Goal: Task Accomplishment & Management: Use online tool/utility

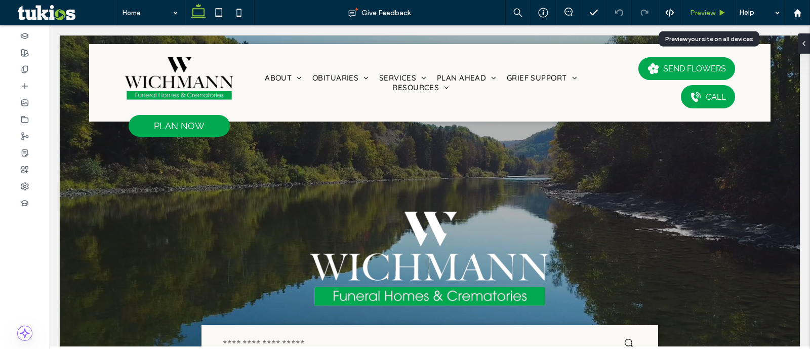
click at [707, 15] on span "Preview" at bounding box center [702, 13] width 25 height 9
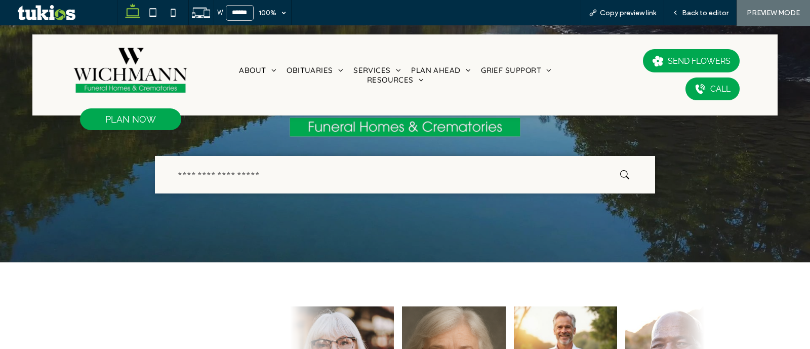
scroll to position [63, 0]
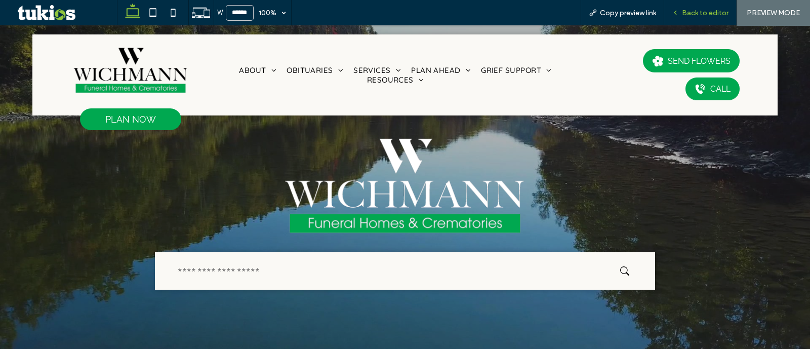
click at [684, 15] on span "Back to editor" at bounding box center [705, 13] width 47 height 9
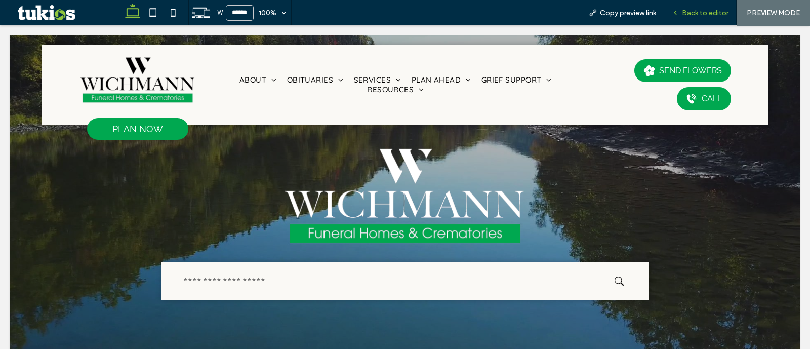
scroll to position [73, 0]
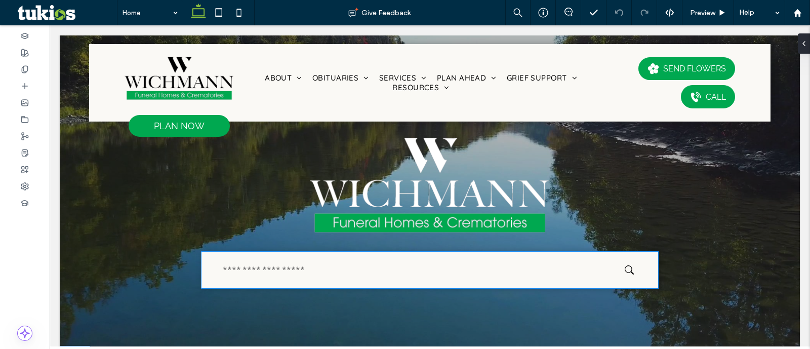
click at [596, 262] on input "text" at bounding box center [422, 270] width 405 height 22
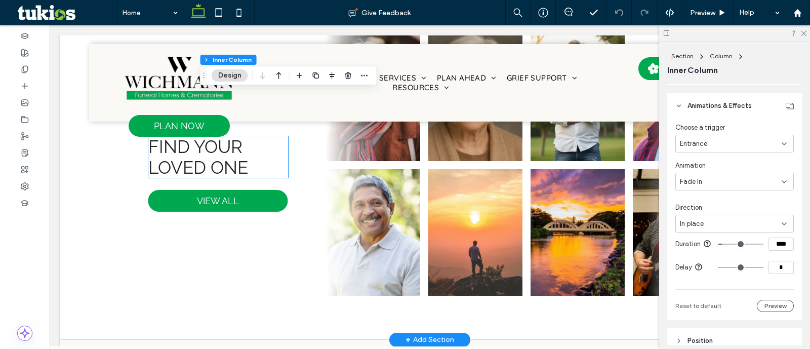
scroll to position [453, 0]
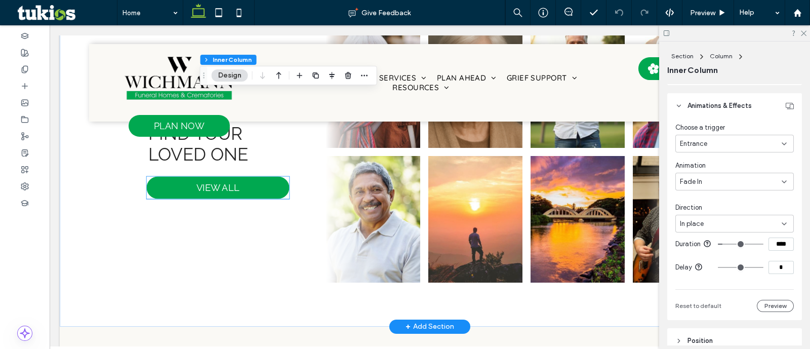
click at [238, 190] on link "VIEW ALL" at bounding box center [218, 188] width 143 height 22
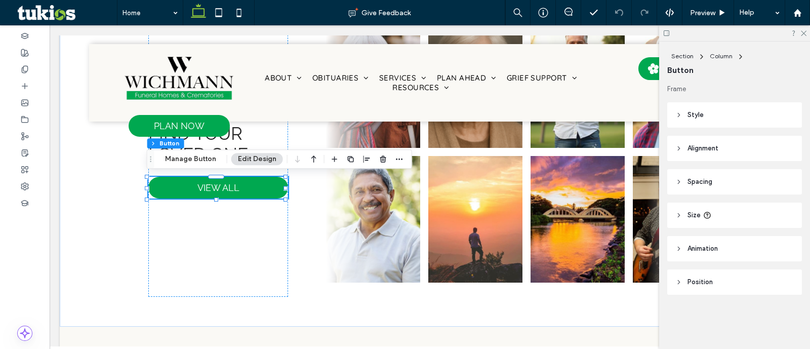
click at [713, 152] on span "Alignment" at bounding box center [703, 148] width 31 height 10
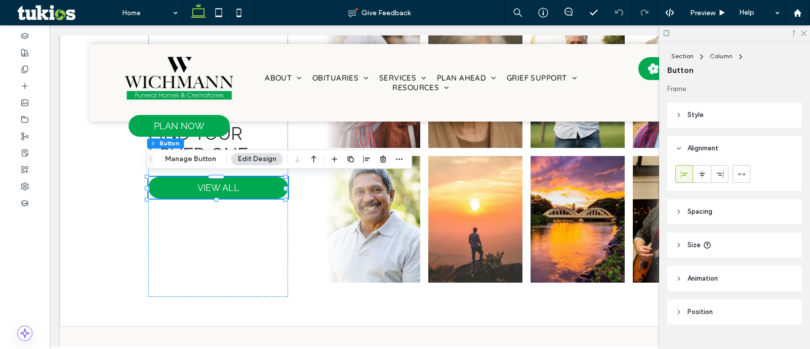
drag, startPoint x: 745, startPoint y: 127, endPoint x: 737, endPoint y: 126, distance: 7.1
click at [742, 126] on header "Style" at bounding box center [735, 114] width 135 height 25
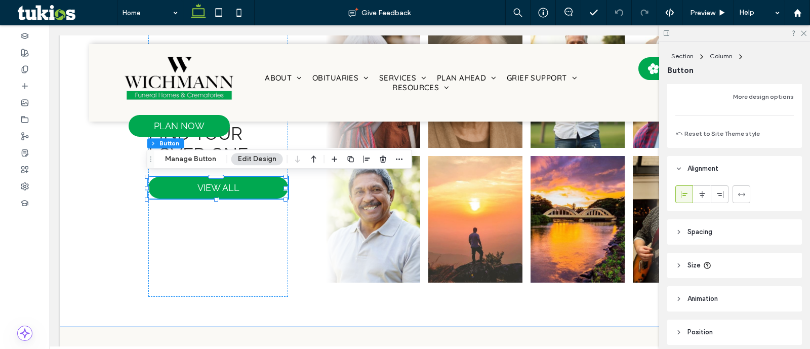
scroll to position [343, 0]
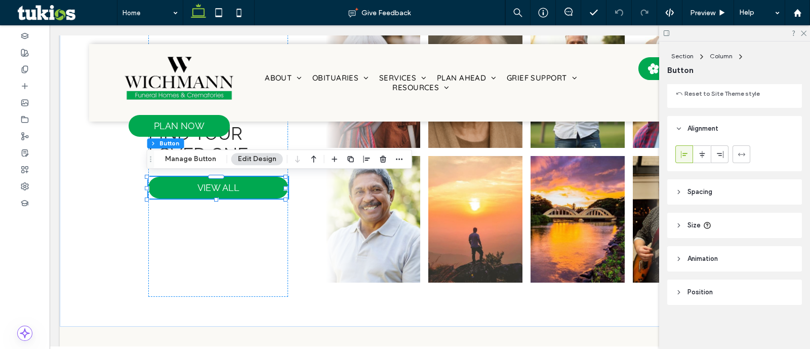
click at [719, 221] on header "Size" at bounding box center [735, 225] width 135 height 25
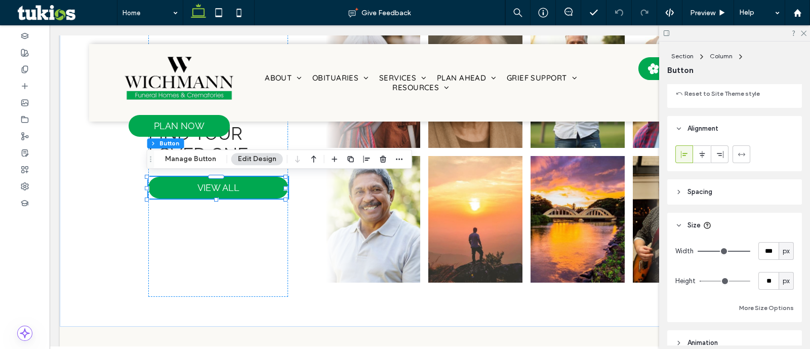
click at [741, 196] on header "Spacing" at bounding box center [735, 191] width 135 height 25
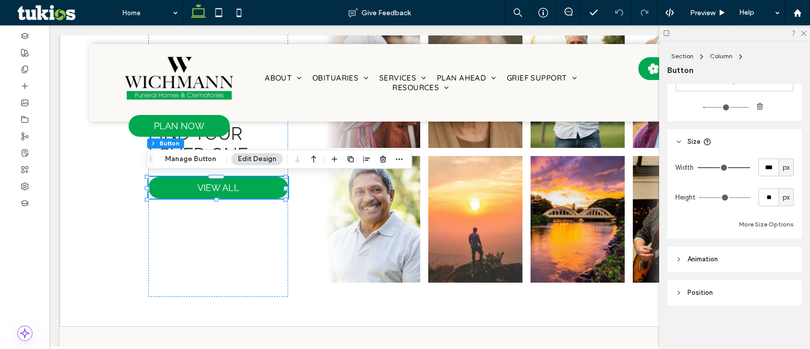
click at [735, 259] on header "Animation" at bounding box center [735, 259] width 135 height 25
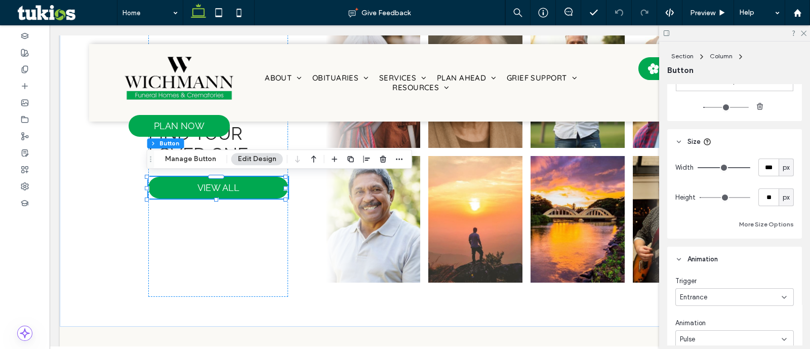
scroll to position [696, 0]
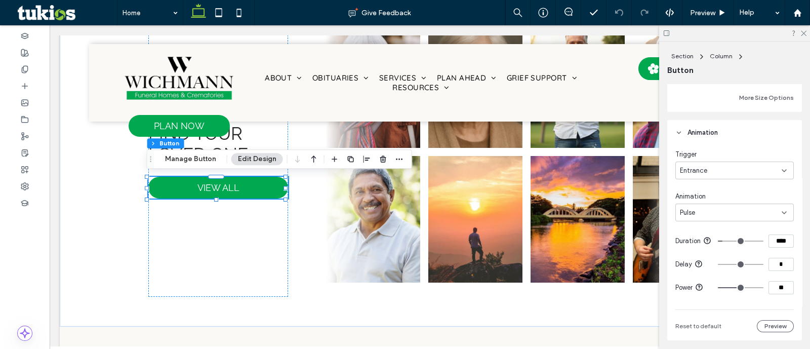
click at [732, 214] on div "Pulse" at bounding box center [731, 213] width 102 height 10
click at [711, 247] on div "Fade In" at bounding box center [731, 247] width 111 height 18
type input "*"
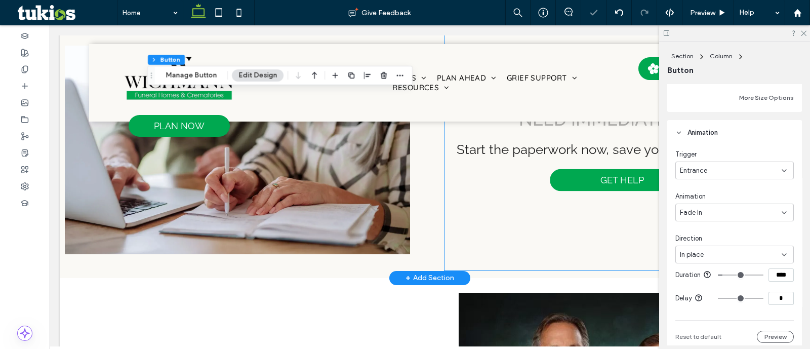
scroll to position [770, 0]
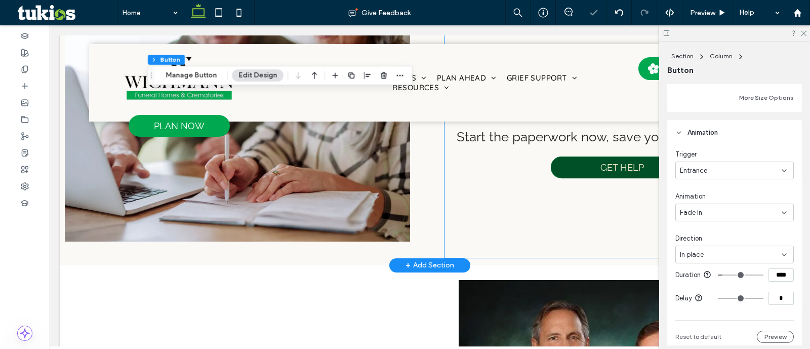
click at [605, 170] on span "GET HELP" at bounding box center [623, 167] width 44 height 11
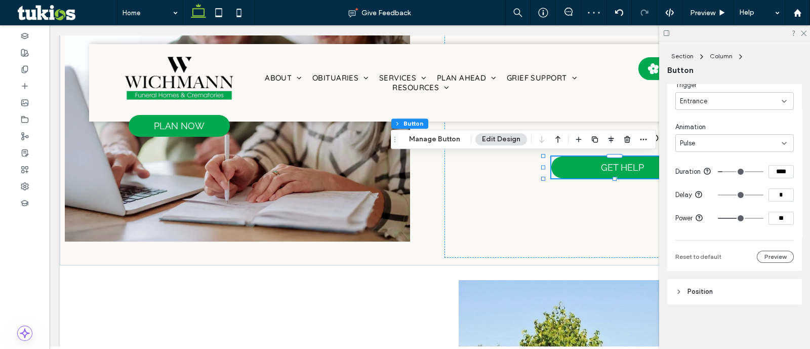
scroll to position [647, 0]
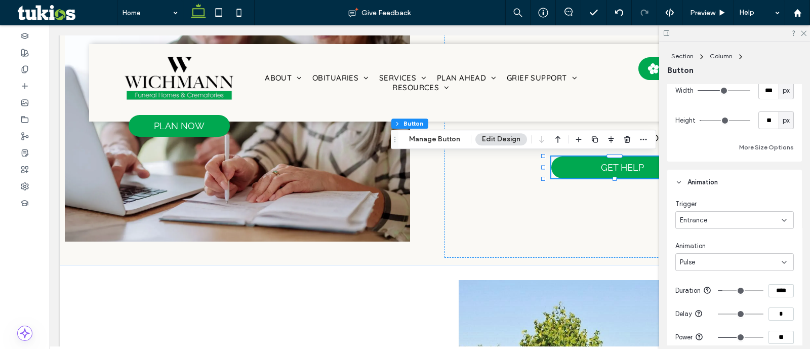
click at [709, 220] on div "Entrance" at bounding box center [731, 220] width 102 height 10
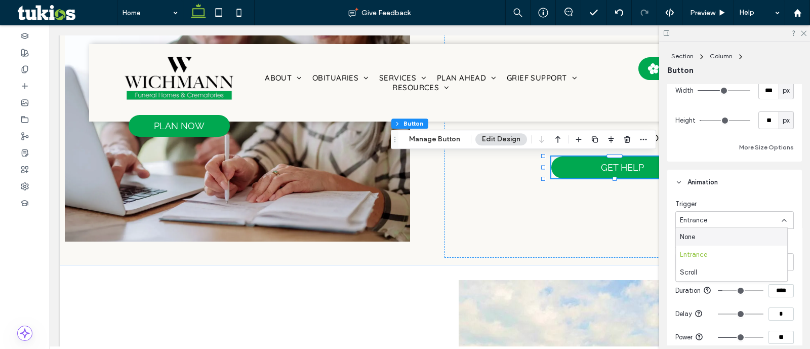
click at [711, 204] on div "Trigger" at bounding box center [735, 204] width 119 height 10
click at [718, 257] on div "Pulse" at bounding box center [731, 262] width 102 height 10
click at [688, 174] on span "Fade In" at bounding box center [691, 173] width 22 height 10
type input "*"
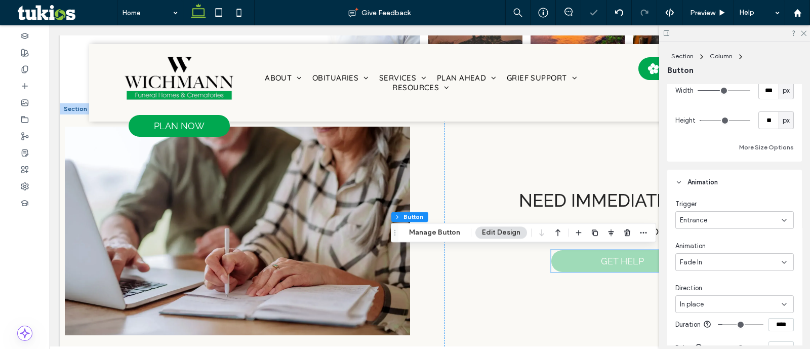
scroll to position [643, 0]
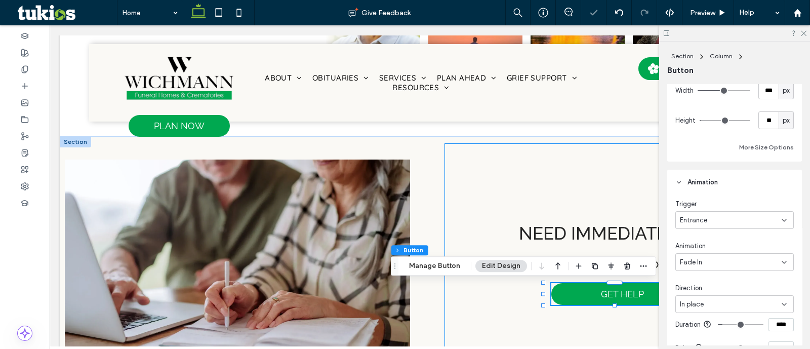
click at [565, 220] on div "Need immediate help? Start the paperwork now, save yourself the stress later. G…" at bounding box center [623, 263] width 356 height 241
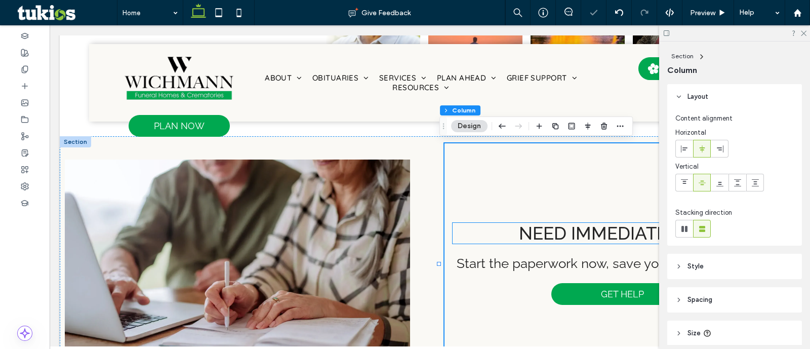
click at [568, 228] on span "Need immediate help?" at bounding box center [622, 233] width 207 height 21
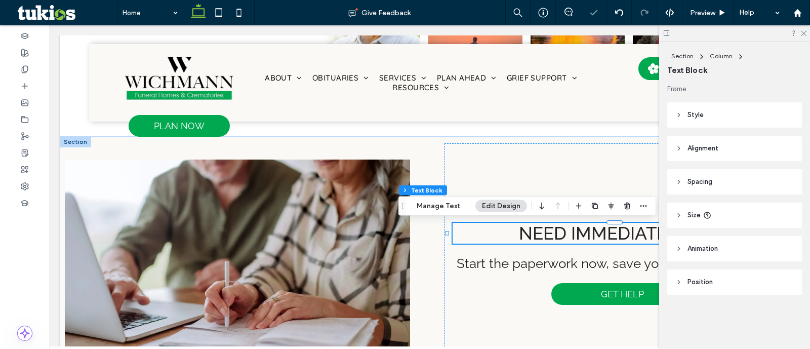
click at [568, 228] on div "Need immediate help?" at bounding box center [622, 233] width 339 height 21
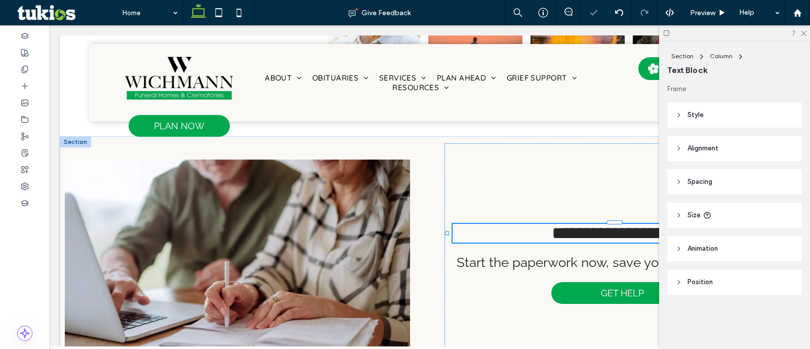
type input "*******"
type input "**"
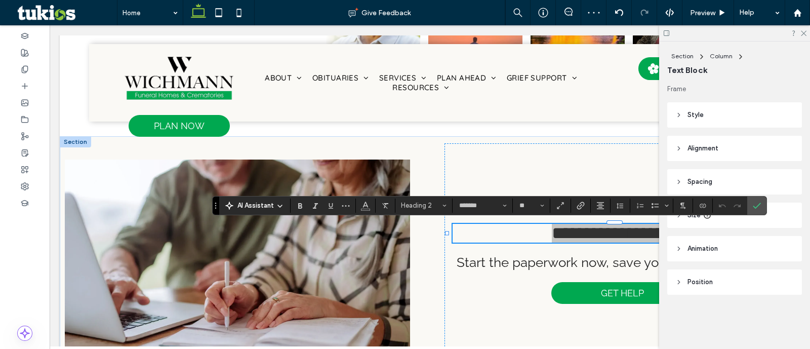
click at [756, 206] on icon "Confirm" at bounding box center [757, 206] width 8 height 8
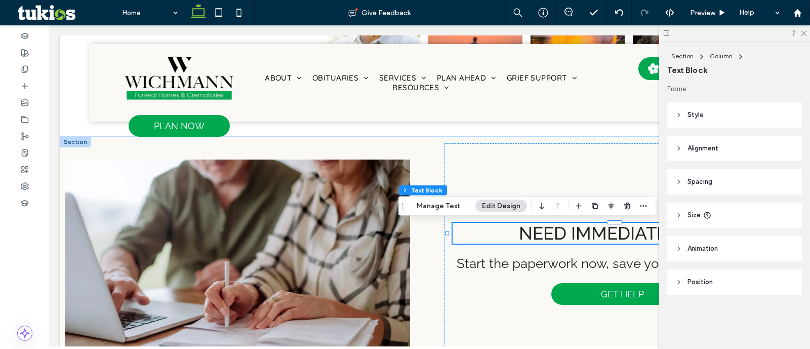
click at [694, 122] on header "Style" at bounding box center [735, 114] width 135 height 25
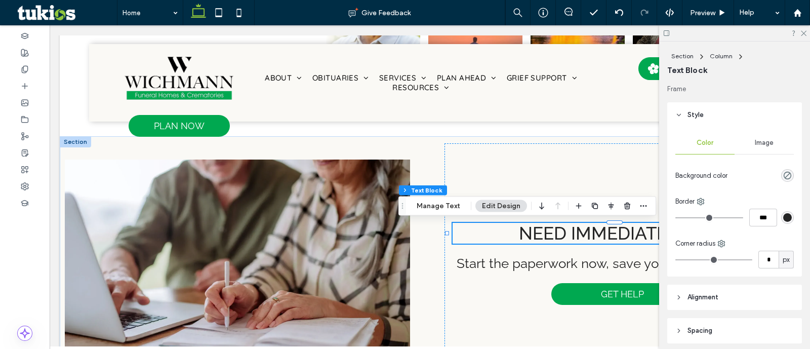
click at [696, 120] on header "Style" at bounding box center [735, 114] width 135 height 25
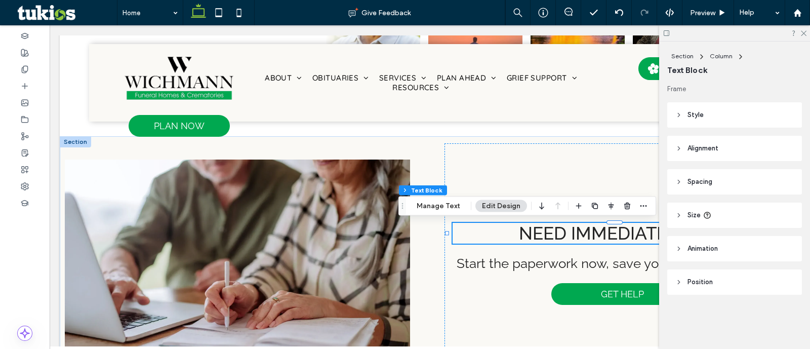
click at [722, 156] on header "Alignment" at bounding box center [735, 148] width 135 height 25
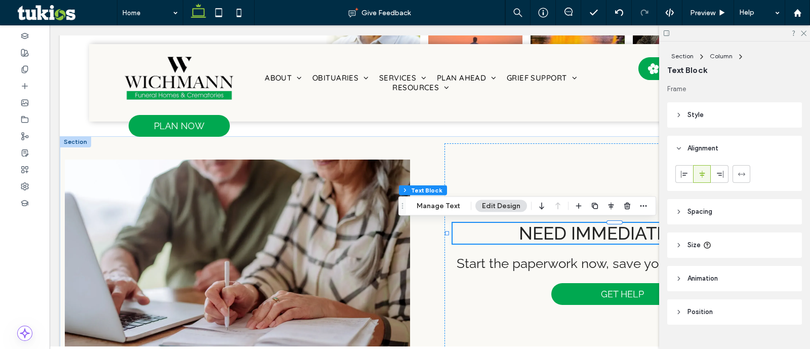
click at [709, 213] on span "Spacing" at bounding box center [700, 212] width 25 height 10
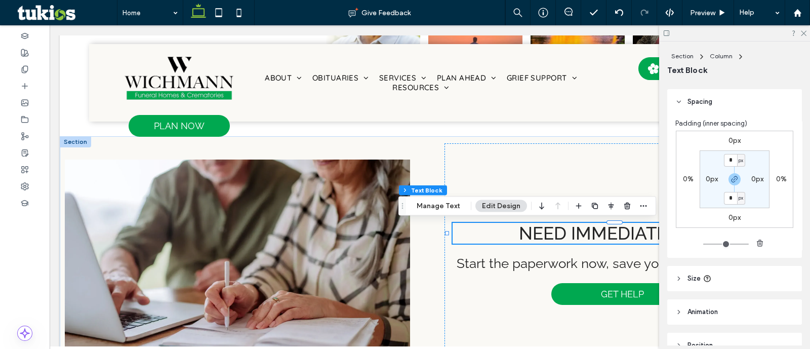
scroll to position [163, 0]
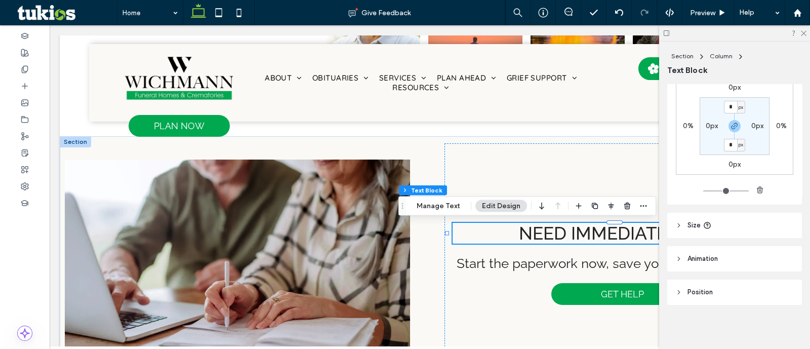
click at [716, 261] on span "Animation" at bounding box center [703, 259] width 30 height 10
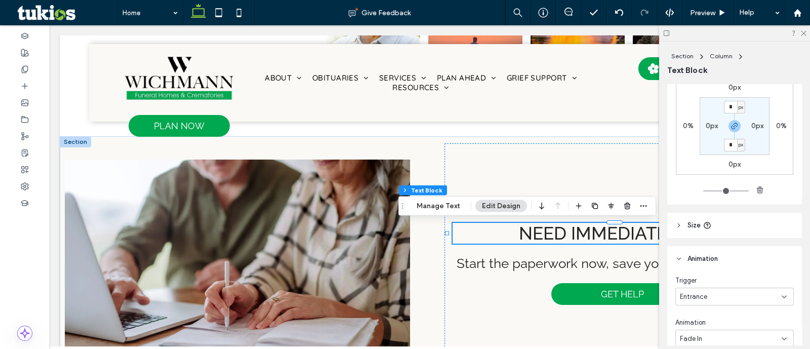
click at [743, 237] on header "Size" at bounding box center [735, 225] width 135 height 25
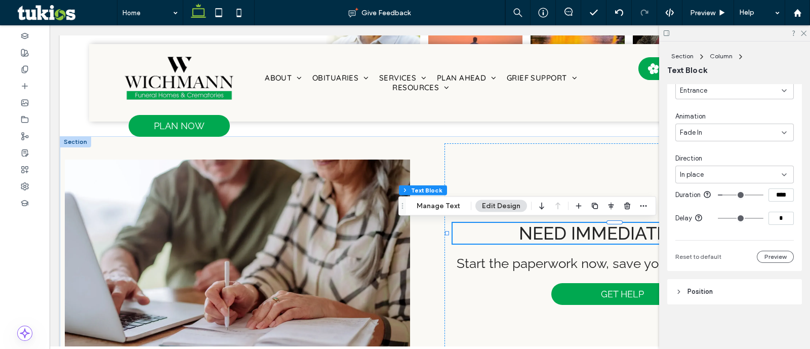
scroll to position [334, 0]
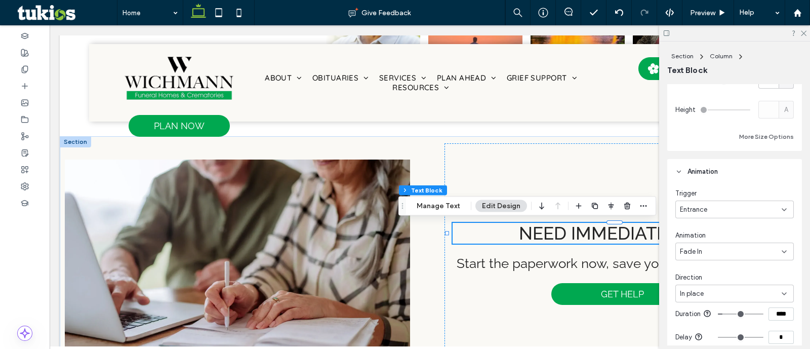
click at [719, 208] on div "Entrance" at bounding box center [731, 210] width 102 height 10
click at [718, 225] on div "None" at bounding box center [731, 227] width 111 height 18
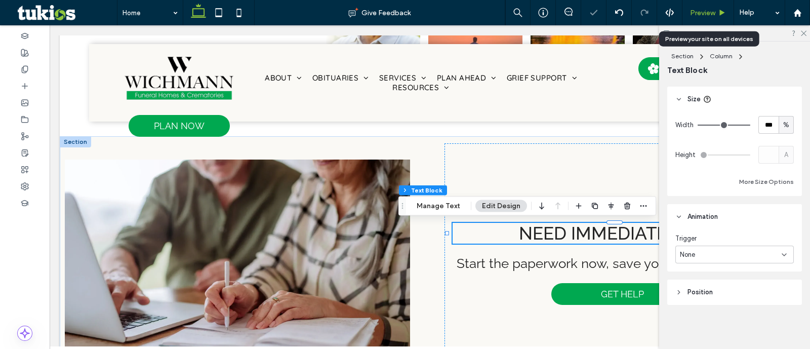
click at [698, 19] on div "Preview" at bounding box center [709, 12] width 52 height 25
click at [697, 14] on span "Preview" at bounding box center [702, 13] width 25 height 9
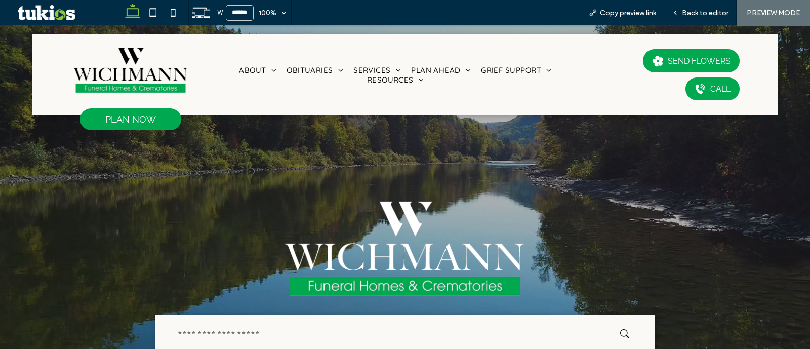
click at [139, 48] on img at bounding box center [130, 70] width 114 height 51
click at [695, 15] on span "Back to editor" at bounding box center [705, 13] width 47 height 9
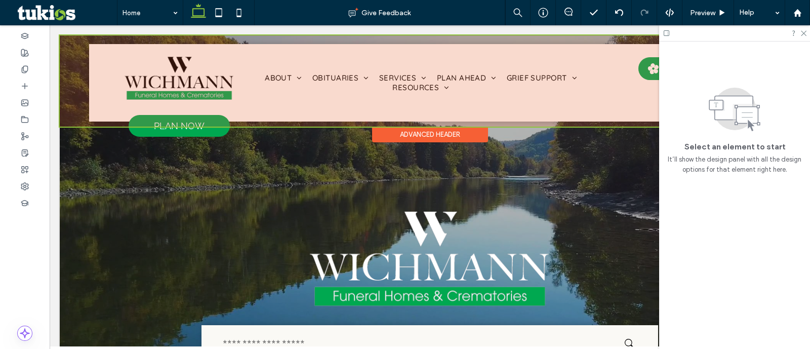
click at [577, 93] on div at bounding box center [430, 80] width 741 height 91
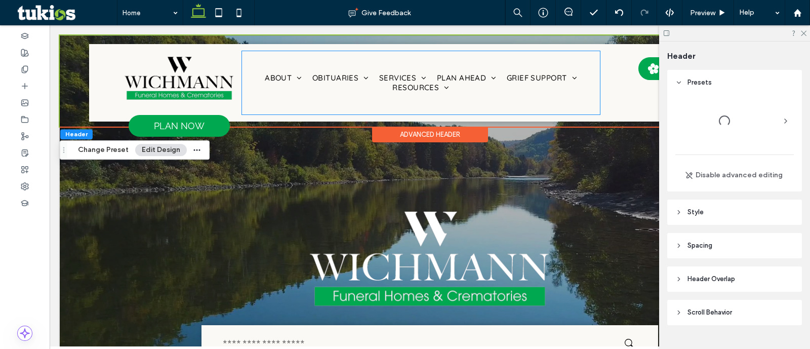
click at [577, 93] on div "About About Us Our Staff Our History Our Facilities Why Choose Us Testimonials …" at bounding box center [421, 83] width 359 height 64
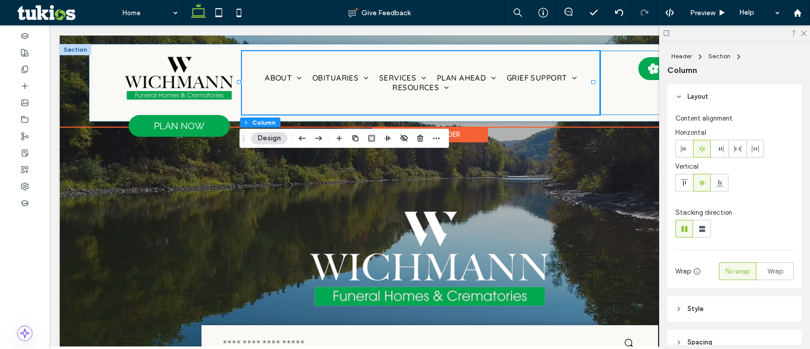
click at [600, 87] on div "SEND FLOWERS CALL" at bounding box center [671, 83] width 143 height 64
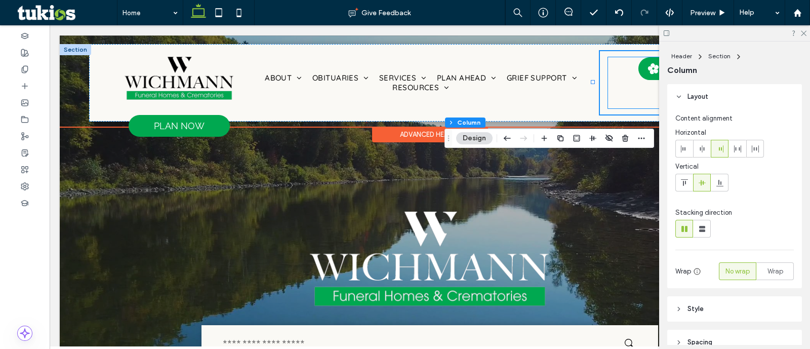
click at [612, 87] on div "SEND FLOWERS CALL" at bounding box center [671, 82] width 127 height 51
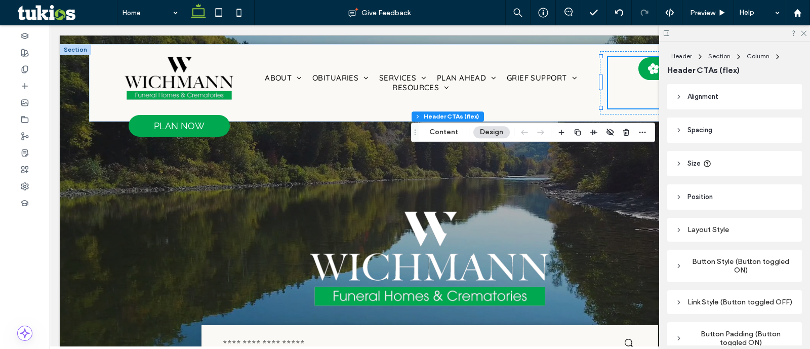
click at [729, 126] on header "Spacing" at bounding box center [735, 130] width 135 height 25
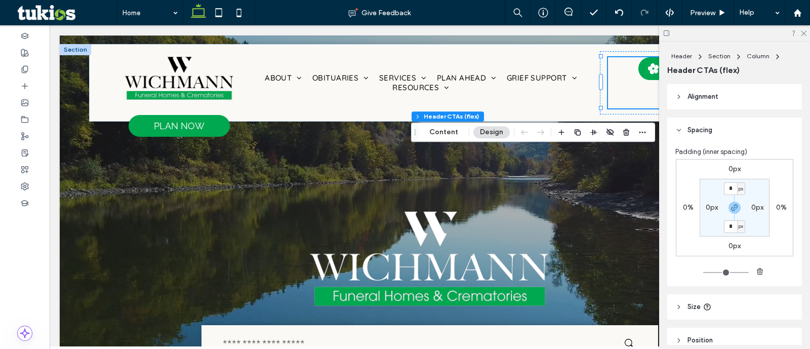
click at [712, 106] on header "Alignment" at bounding box center [735, 96] width 135 height 25
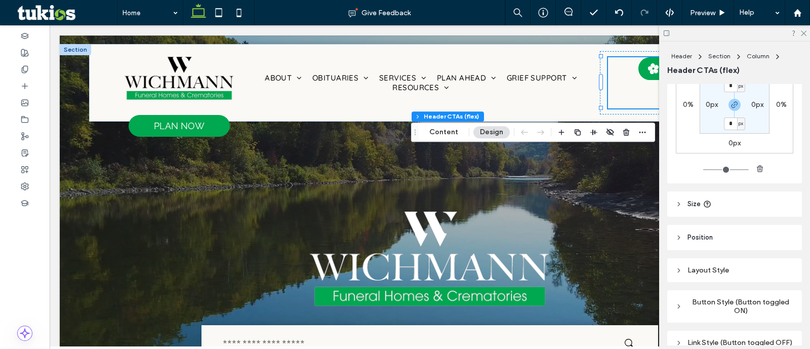
scroll to position [190, 0]
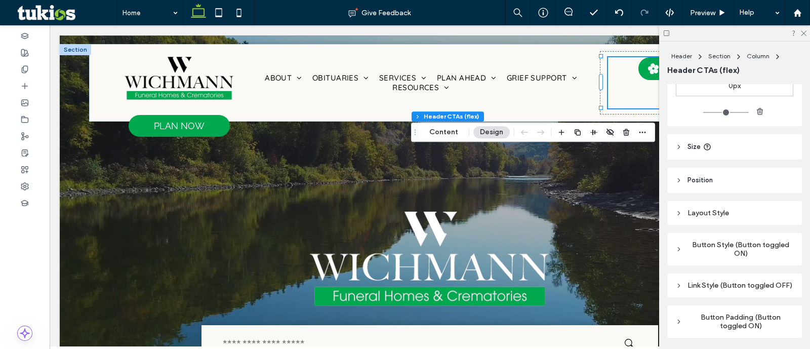
click at [715, 152] on header "Size" at bounding box center [735, 146] width 135 height 25
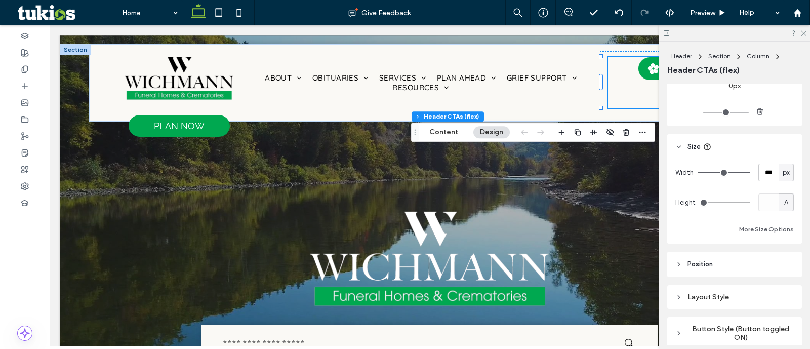
scroll to position [317, 0]
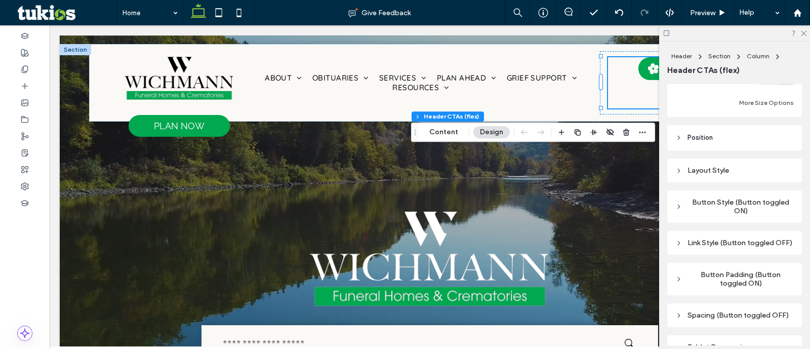
click at [716, 173] on div "Layout Style" at bounding box center [735, 170] width 119 height 9
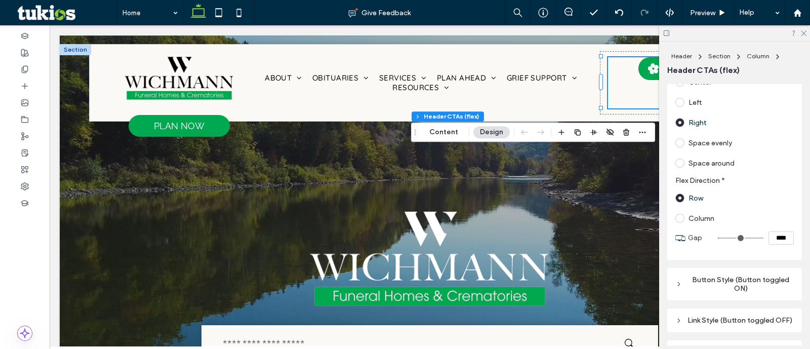
scroll to position [506, 0]
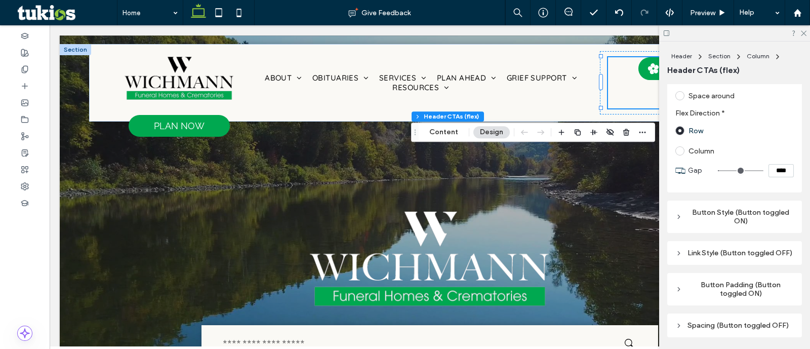
type input "**"
type input "****"
type input "**"
type input "****"
type input "*"
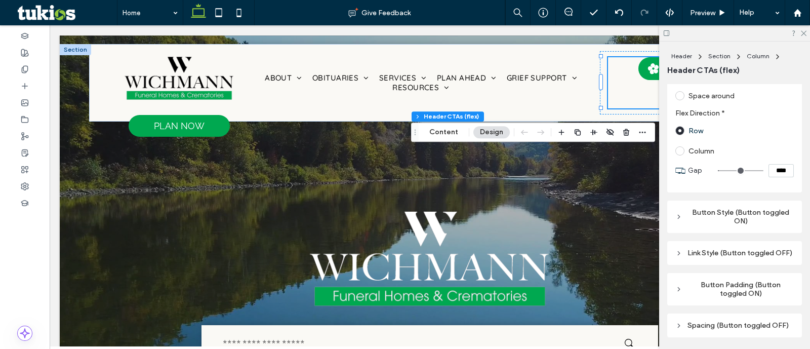
type input "***"
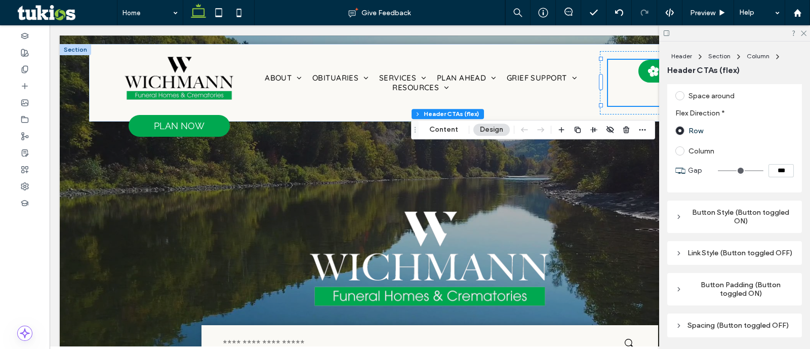
type input "*"
type input "***"
type input "**"
type input "****"
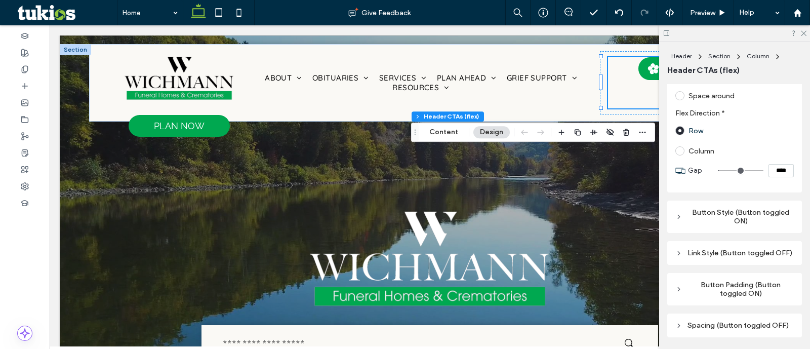
type input "**"
type input "****"
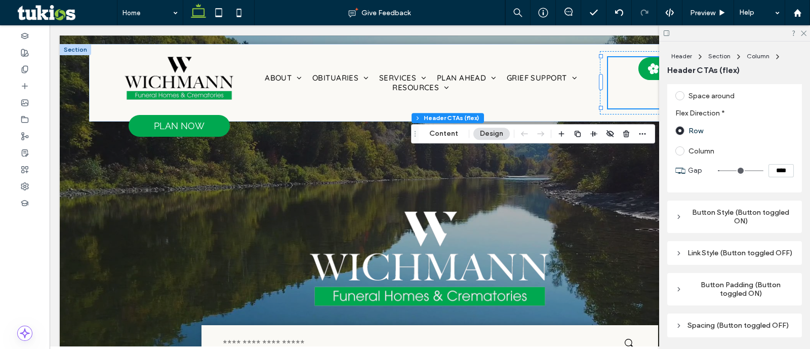
type input "**"
type input "****"
type input "**"
type input "****"
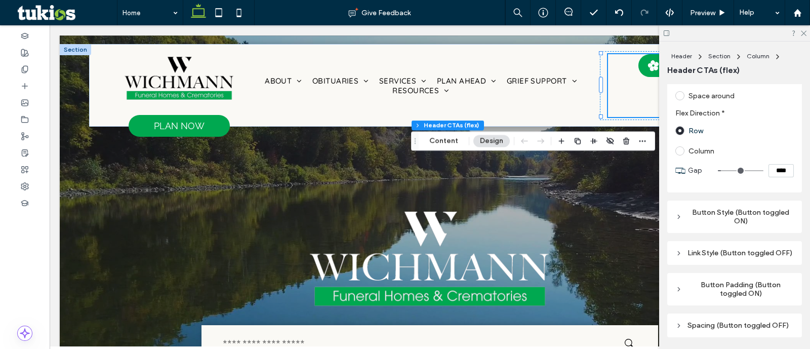
type input "**"
type input "****"
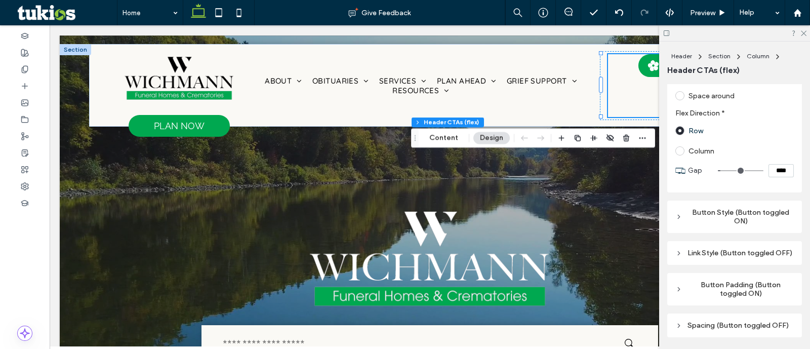
type input "**"
type input "****"
type input "**"
type input "****"
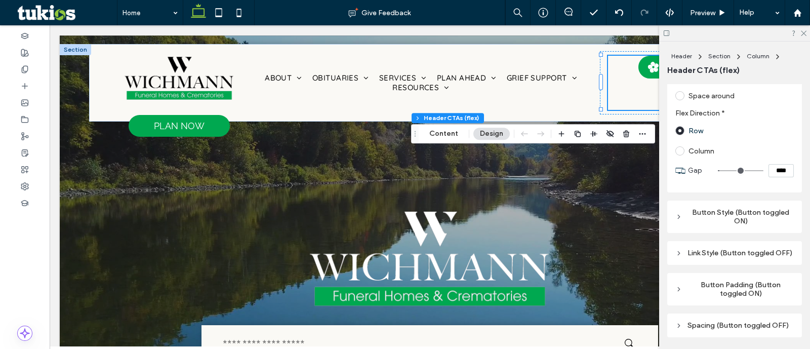
type input "**"
type input "****"
type input "*"
type input "***"
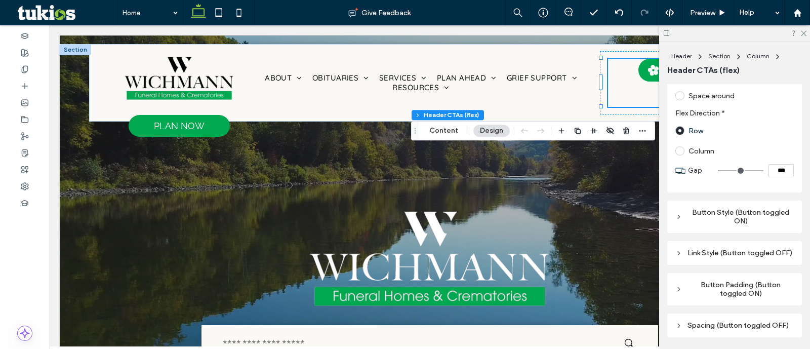
type input "*"
click at [718, 171] on input "range" at bounding box center [741, 170] width 46 height 1
drag, startPoint x: 779, startPoint y: 176, endPoint x: 757, endPoint y: 176, distance: 21.3
click at [757, 176] on div "***" at bounding box center [756, 170] width 76 height 13
type input "***"
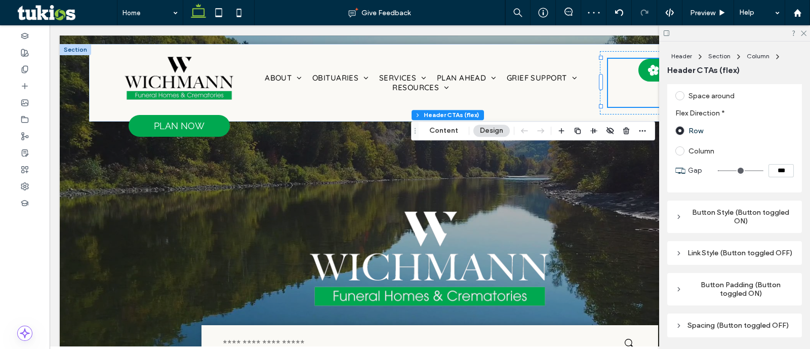
type input "*"
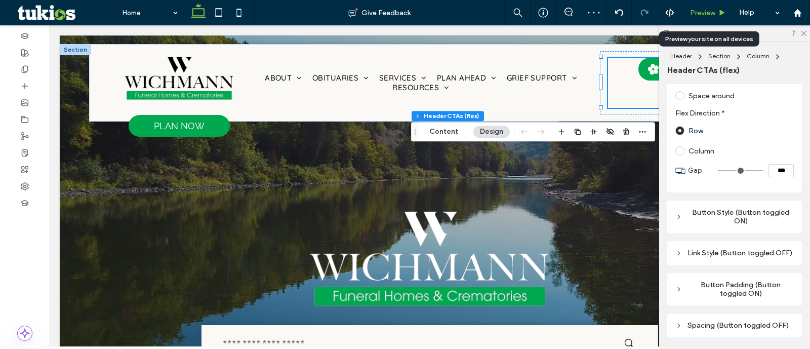
drag, startPoint x: 722, startPoint y: 16, endPoint x: 744, endPoint y: 88, distance: 75.8
click at [722, 16] on icon at bounding box center [723, 13] width 8 height 8
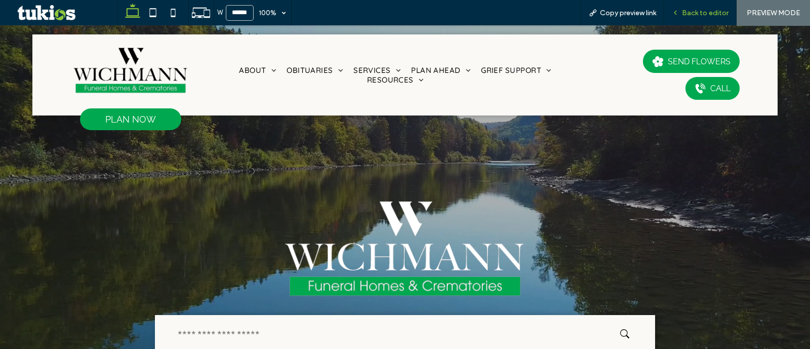
click at [700, 10] on span "Back to editor" at bounding box center [705, 13] width 47 height 9
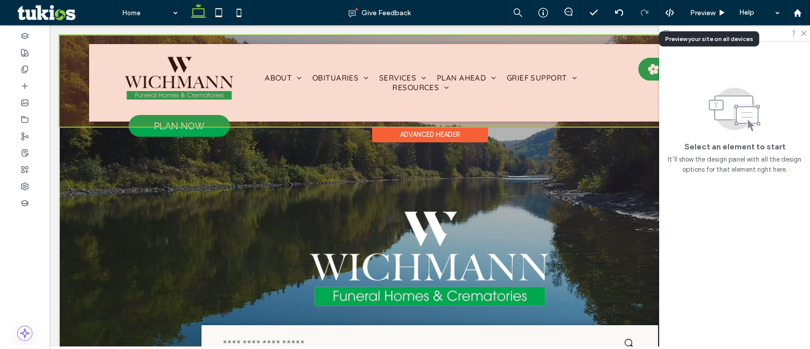
click at [270, 97] on div at bounding box center [430, 80] width 741 height 91
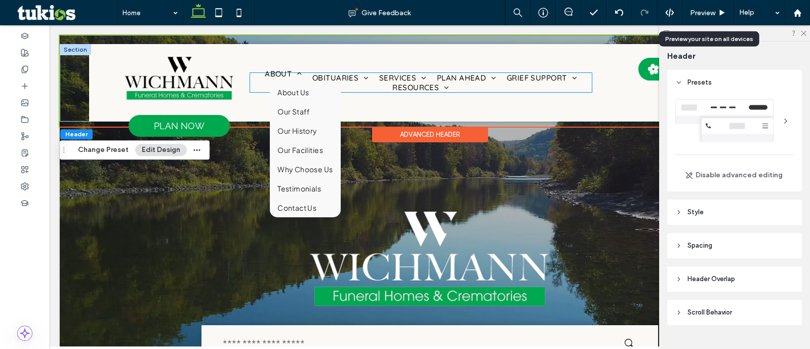
click at [263, 80] on li "About About Us Our Staff Our History Our Facilities Why Choose Us Testimonials …" at bounding box center [284, 78] width 48 height 10
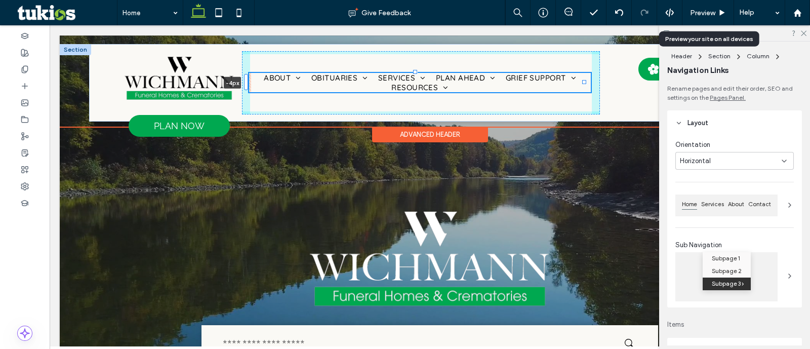
drag, startPoint x: 245, startPoint y: 82, endPoint x: 255, endPoint y: 92, distance: 14.7
click at [245, 85] on div at bounding box center [246, 82] width 4 height 16
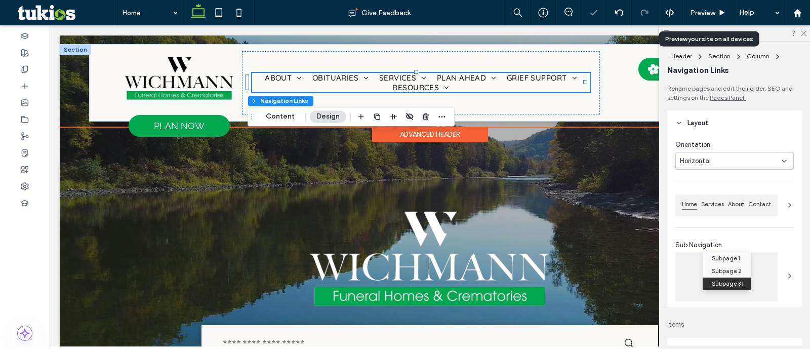
click at [258, 96] on div "Header Section Column Navigation Links" at bounding box center [280, 101] width 65 height 10
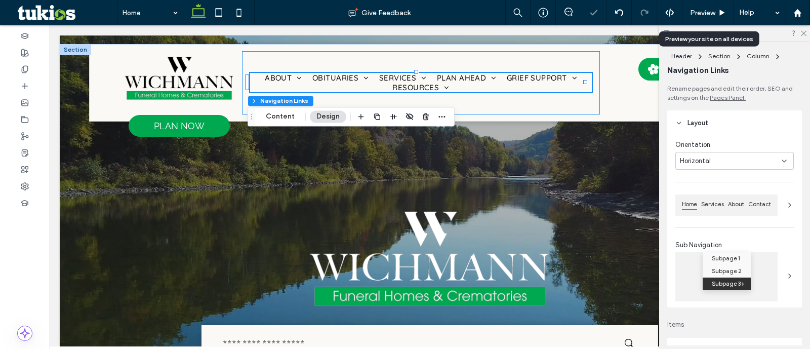
drag, startPoint x: 591, startPoint y: 102, endPoint x: 626, endPoint y: 131, distance: 44.9
click at [593, 103] on div "About About Us Our Staff Our History Our Facilities Why Choose Us Testimonials …" at bounding box center [421, 83] width 359 height 64
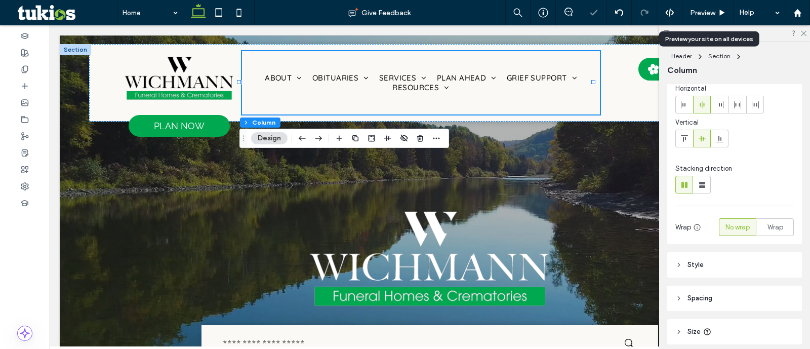
scroll to position [84, 0]
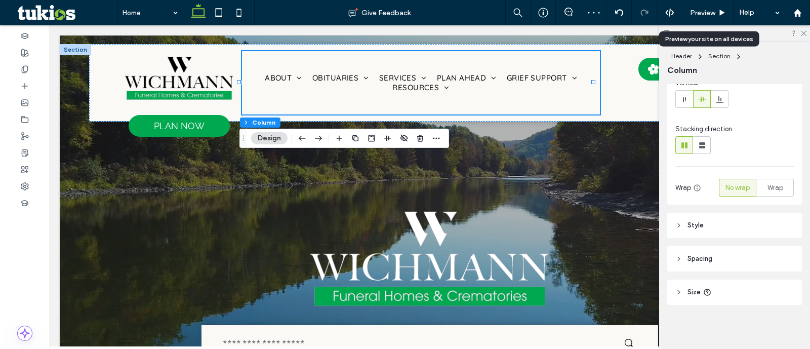
click at [709, 254] on span "Spacing" at bounding box center [700, 259] width 25 height 10
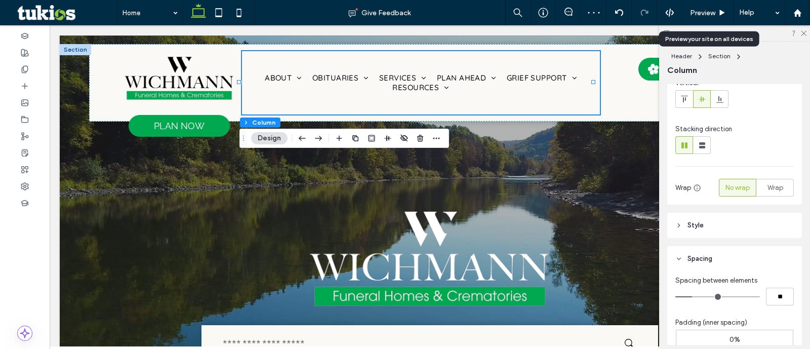
scroll to position [269, 0]
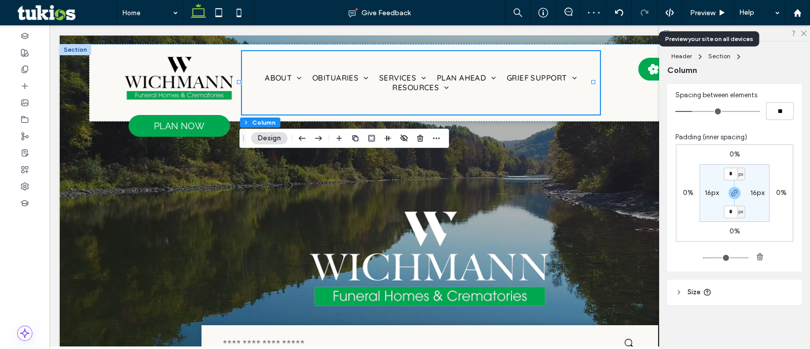
click at [704, 184] on section "* px 16px * px 16px" at bounding box center [735, 193] width 70 height 58
click at [708, 198] on section "* px 16px * px 16px" at bounding box center [735, 193] width 70 height 58
click at [705, 191] on label "16px" at bounding box center [712, 192] width 14 height 9
type input "**"
type input "*"
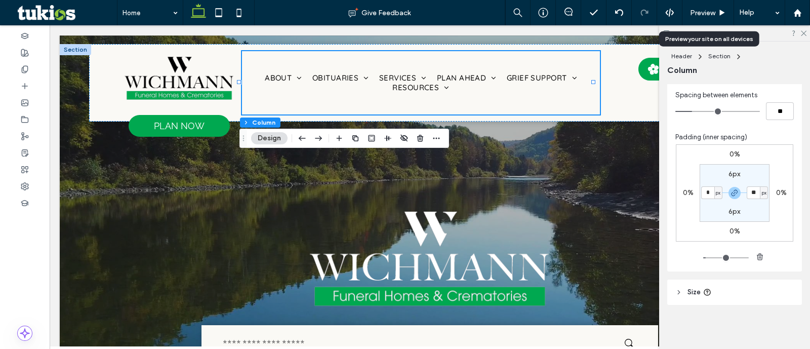
type input "*"
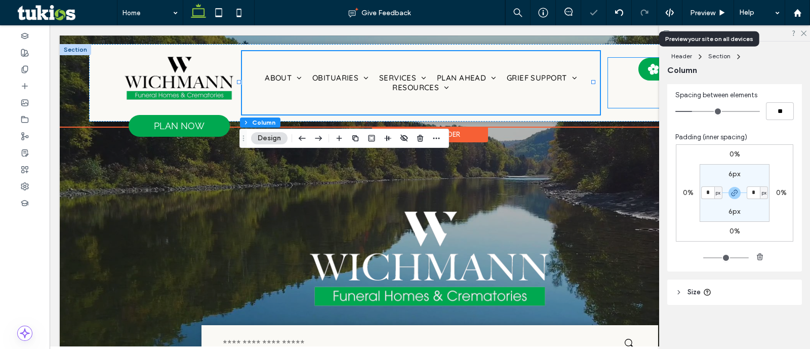
click at [608, 105] on div "SEND FLOWERS CALL" at bounding box center [671, 83] width 127 height 50
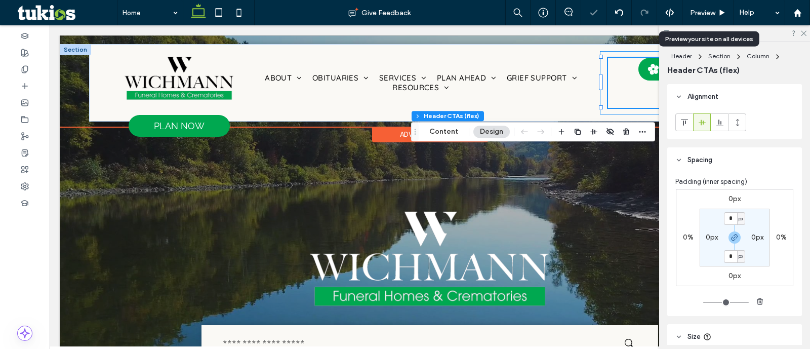
click at [600, 92] on div "SEND FLOWERS CALL" at bounding box center [671, 83] width 143 height 64
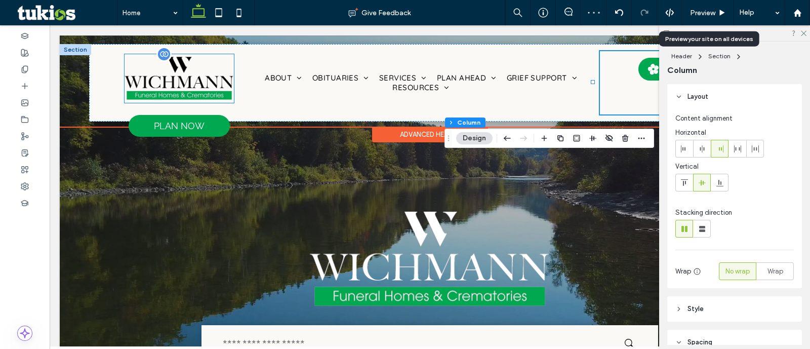
click at [226, 70] on img at bounding box center [179, 78] width 109 height 49
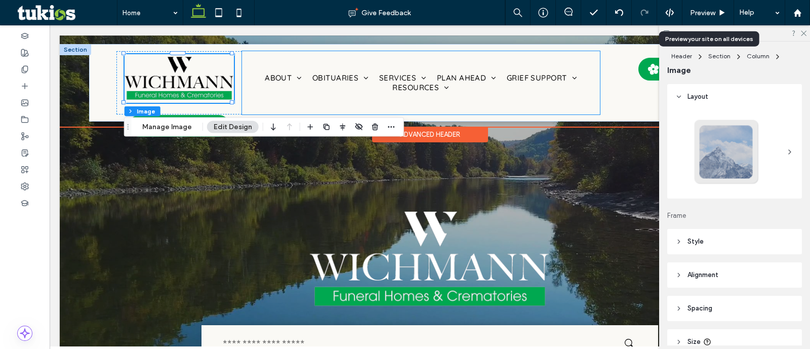
click at [242, 97] on div "About About Us Our Staff Our History Our Facilities Why Choose Us Testimonials …" at bounding box center [421, 83] width 359 height 64
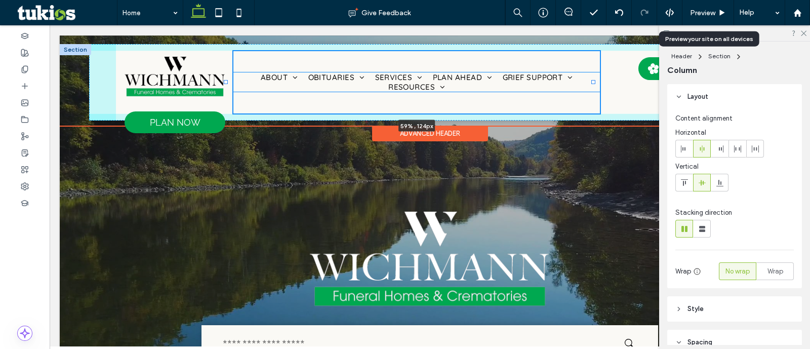
drag, startPoint x: 240, startPoint y: 83, endPoint x: 235, endPoint y: 86, distance: 5.7
click at [235, 86] on div "PLAN NOW About About Us Our Staff Our History Our Facilities Why Choose Us Test…" at bounding box center [429, 82] width 681 height 76
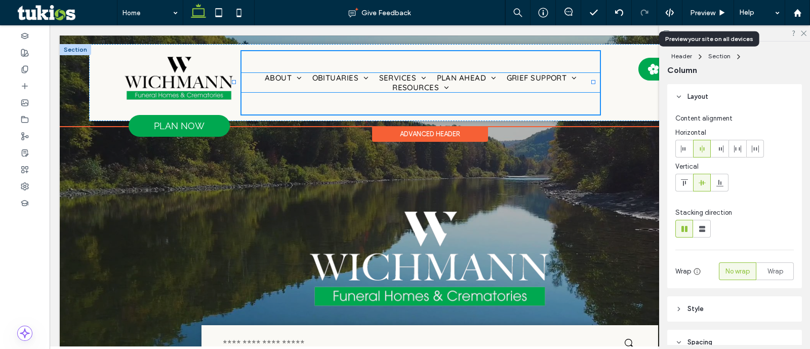
type input "**"
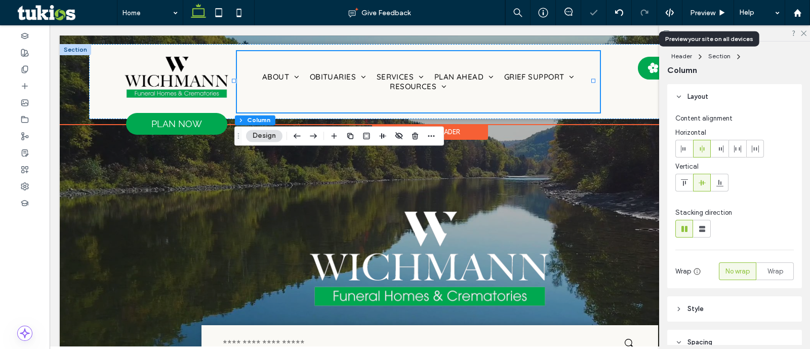
click at [246, 98] on div "About About Us Our Staff Our History Our Facilities Why Choose Us Testimonials …" at bounding box center [419, 81] width 364 height 61
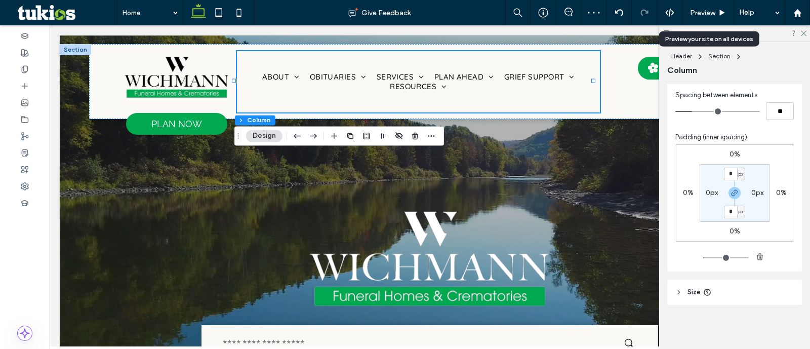
click at [720, 295] on header "Size" at bounding box center [735, 292] width 135 height 25
click at [773, 317] on input "***" at bounding box center [780, 318] width 28 height 18
type input "**"
type input "***"
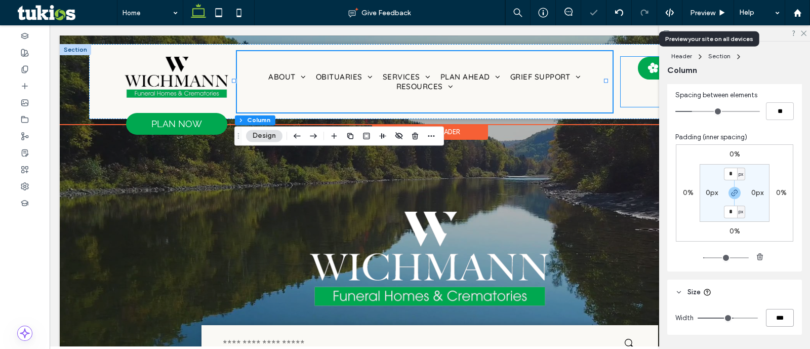
click at [626, 90] on div "SEND FLOWERS CALL" at bounding box center [678, 82] width 114 height 50
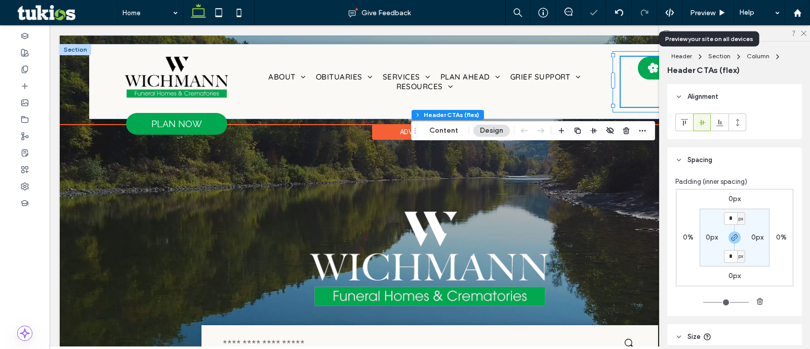
click at [613, 107] on div "SEND FLOWERS CALL" at bounding box center [678, 81] width 131 height 61
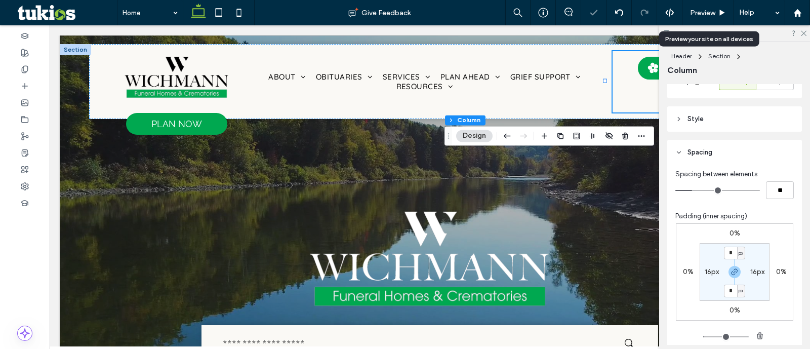
scroll to position [253, 0]
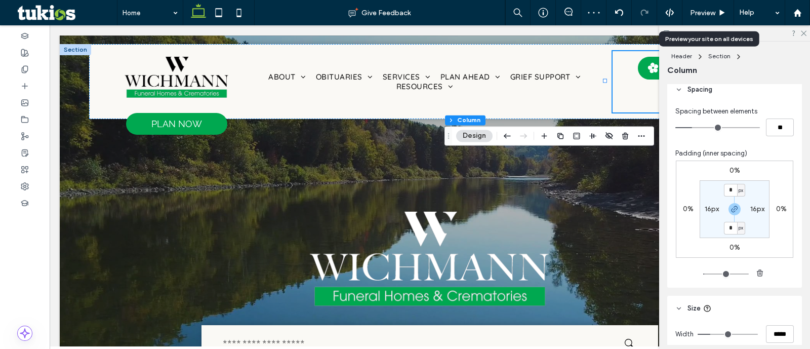
click at [702, 199] on section "* px 16px * px 16px" at bounding box center [735, 209] width 70 height 58
click at [701, 205] on div "16px" at bounding box center [712, 209] width 23 height 9
click at [710, 211] on label "16px" at bounding box center [712, 209] width 14 height 9
type input "**"
type input "*"
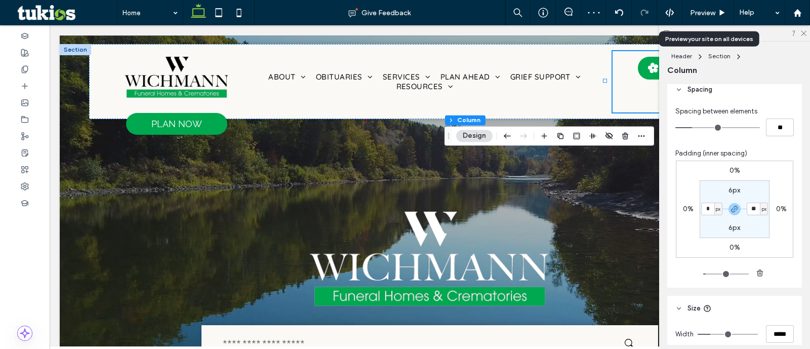
type input "*"
click at [777, 328] on input "*****" at bounding box center [780, 334] width 28 height 18
type input "**"
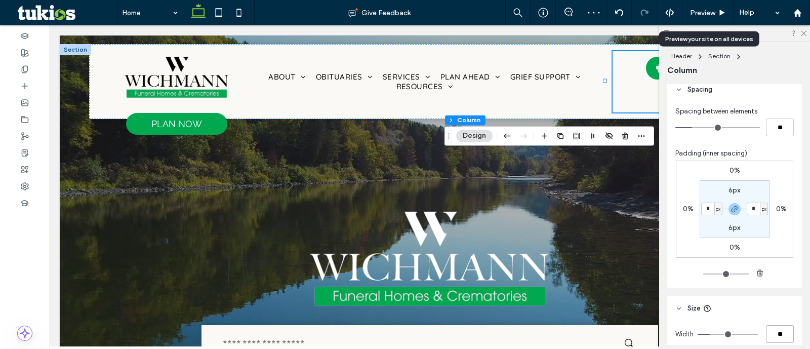
type input "***"
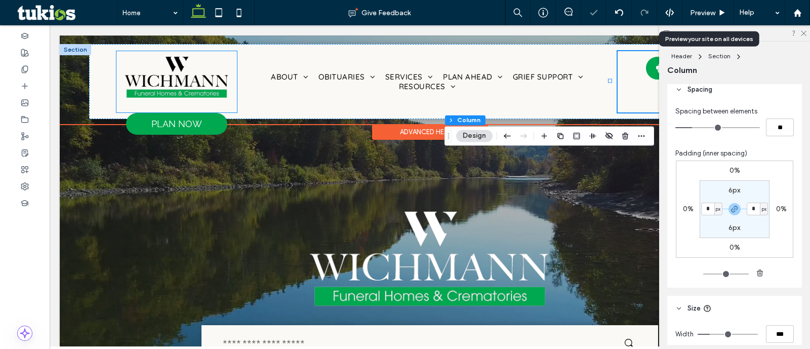
click at [229, 105] on div "PLAN NOW" at bounding box center [176, 81] width 120 height 61
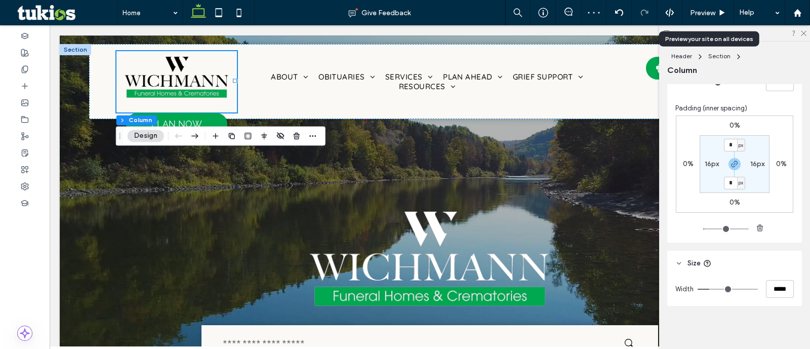
scroll to position [256, 0]
click at [771, 288] on input "*****" at bounding box center [780, 288] width 28 height 18
type input "**"
type input "***"
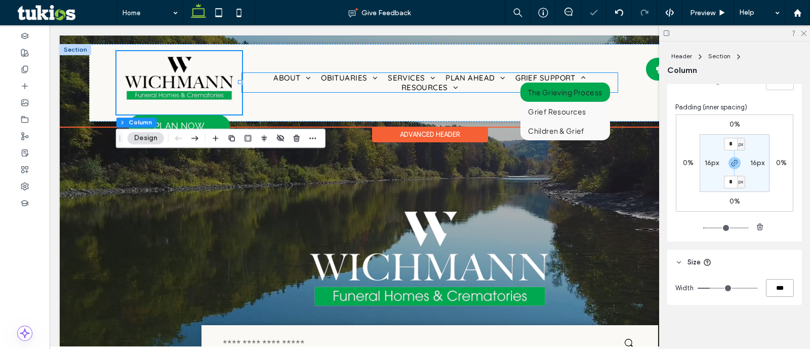
click at [581, 88] on span "The Grieving Process" at bounding box center [565, 92] width 74 height 9
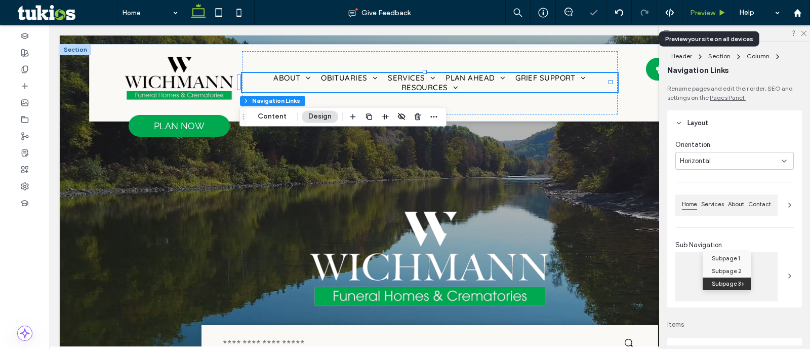
click at [715, 9] on span "Preview" at bounding box center [702, 13] width 25 height 9
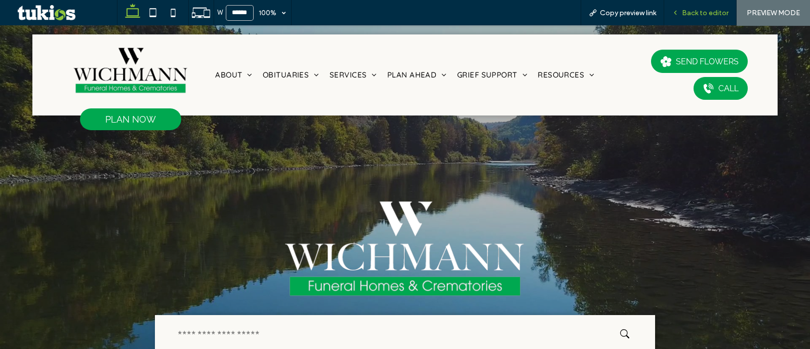
click at [708, 9] on span "Back to editor" at bounding box center [705, 13] width 47 height 9
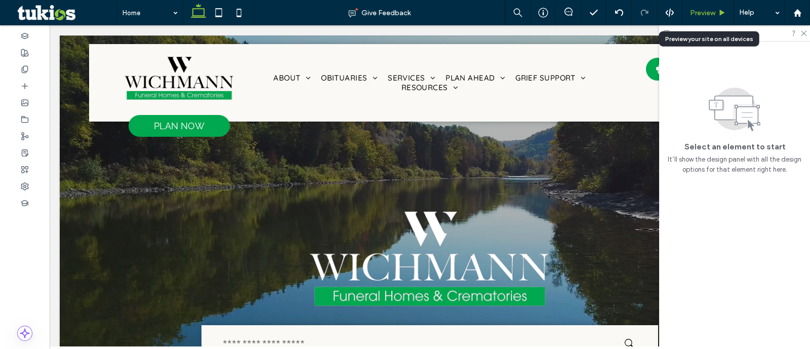
click at [706, 10] on span "Preview" at bounding box center [702, 13] width 25 height 9
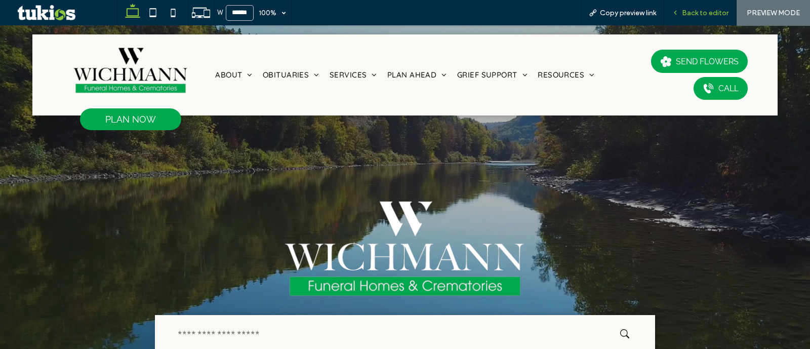
click at [707, 16] on span "Back to editor" at bounding box center [705, 13] width 47 height 9
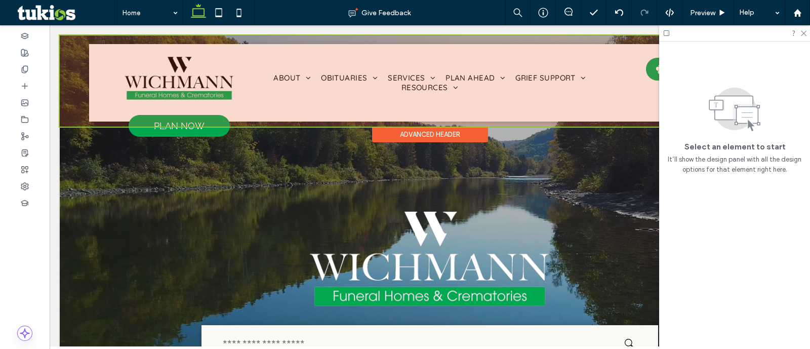
click at [641, 78] on div at bounding box center [430, 80] width 741 height 91
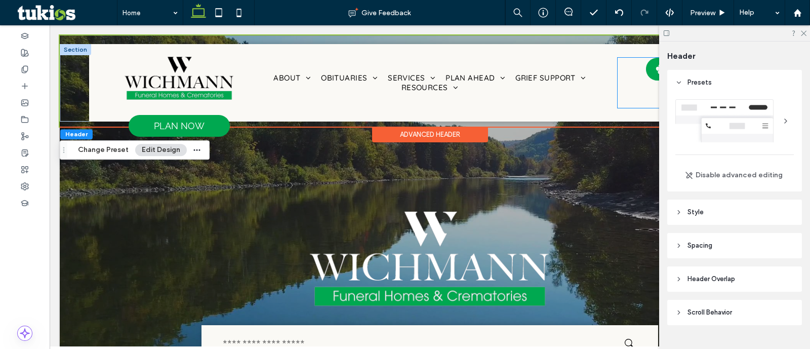
click at [646, 84] on div "SEND FLOWERS CALL" at bounding box center [680, 83] width 125 height 50
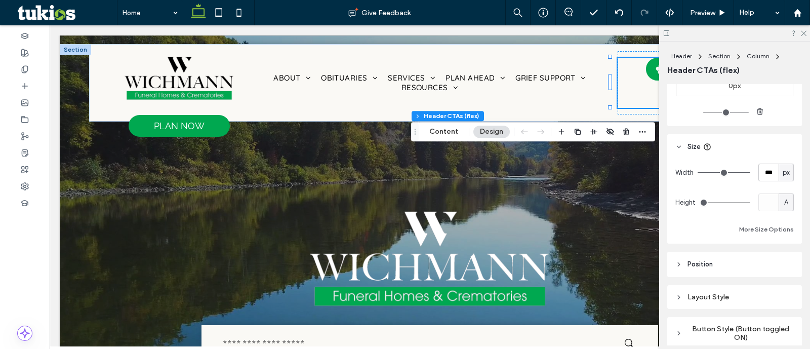
scroll to position [317, 0]
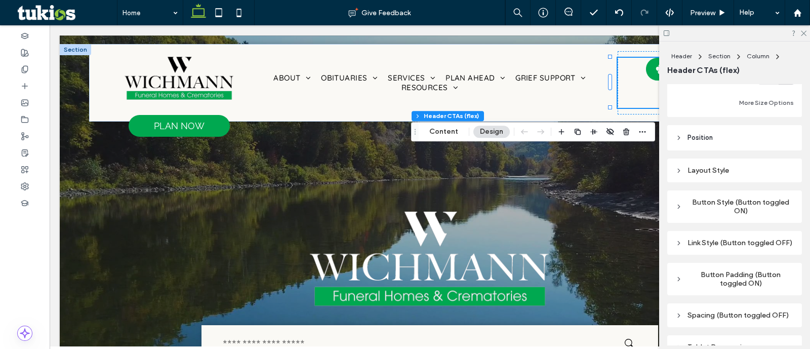
click at [710, 144] on header "Position" at bounding box center [735, 137] width 135 height 25
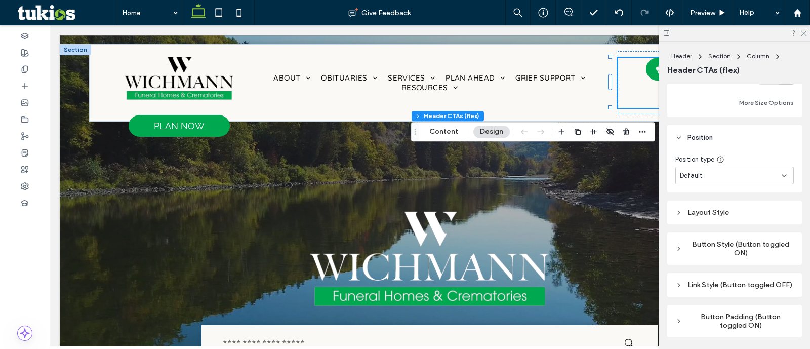
click at [730, 207] on div "Layout Style" at bounding box center [735, 213] width 119 height 14
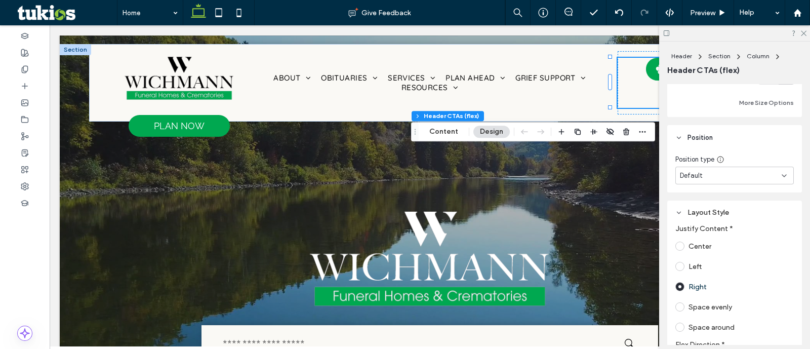
click at [693, 246] on label "Center" at bounding box center [700, 246] width 23 height 9
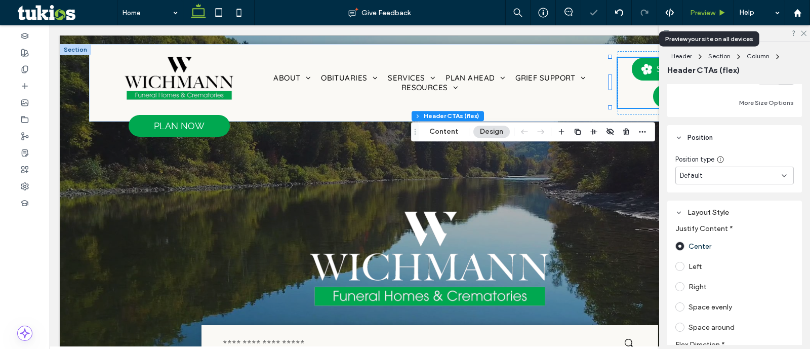
drag, startPoint x: 712, startPoint y: 14, endPoint x: 715, endPoint y: 40, distance: 26.5
click at [712, 13] on span "Preview" at bounding box center [702, 13] width 25 height 9
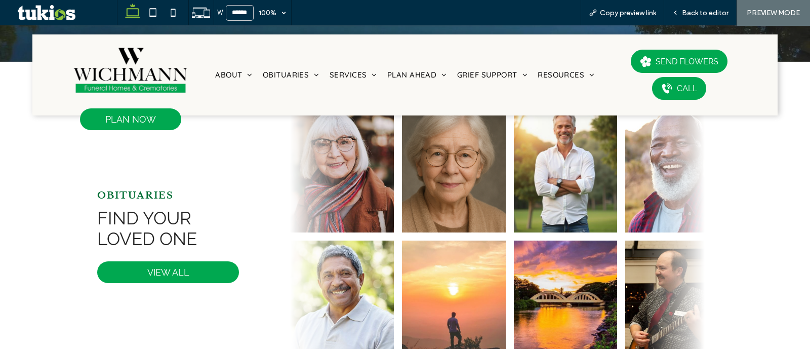
scroll to position [380, 0]
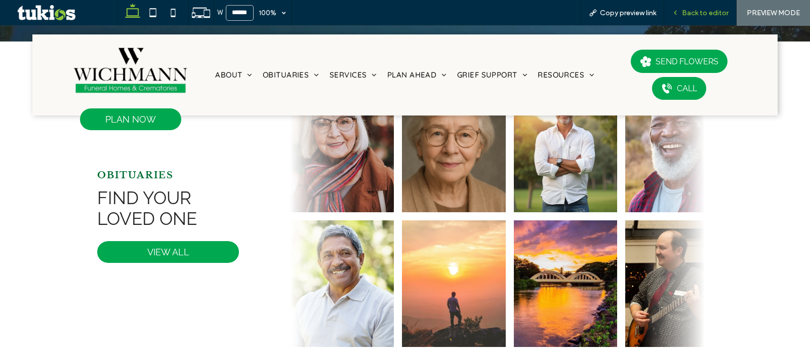
click at [685, 14] on span "Back to editor" at bounding box center [705, 13] width 47 height 9
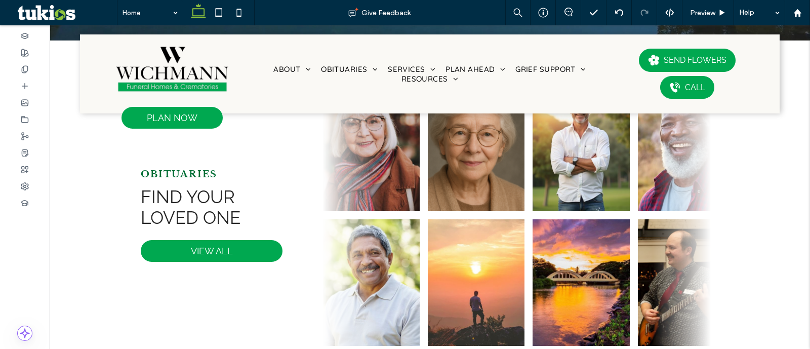
scroll to position [390, 0]
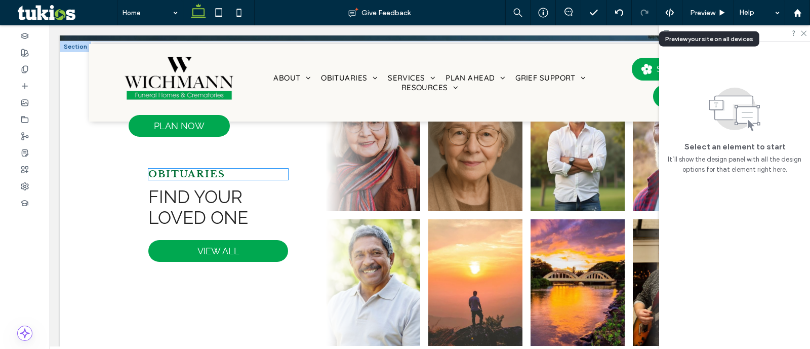
click at [200, 175] on span "OBITUARIES" at bounding box center [186, 174] width 76 height 11
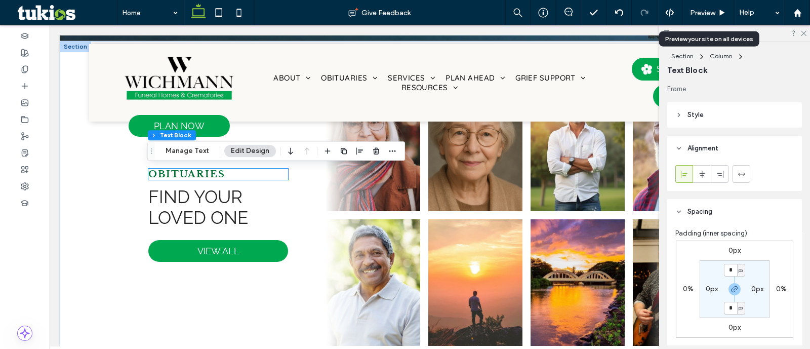
click at [200, 175] on div "OBITUARIES" at bounding box center [217, 174] width 139 height 11
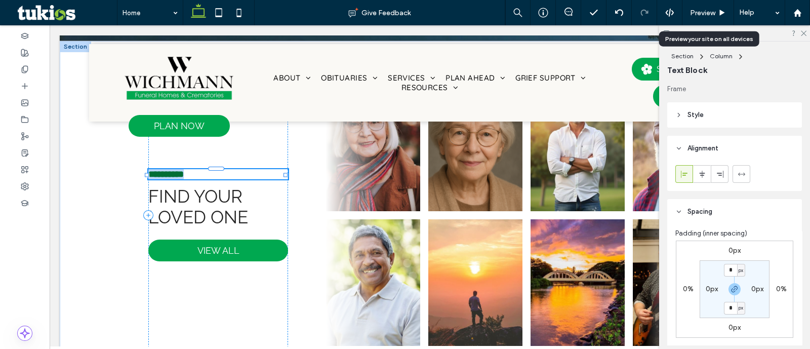
type input "**********"
type input "**"
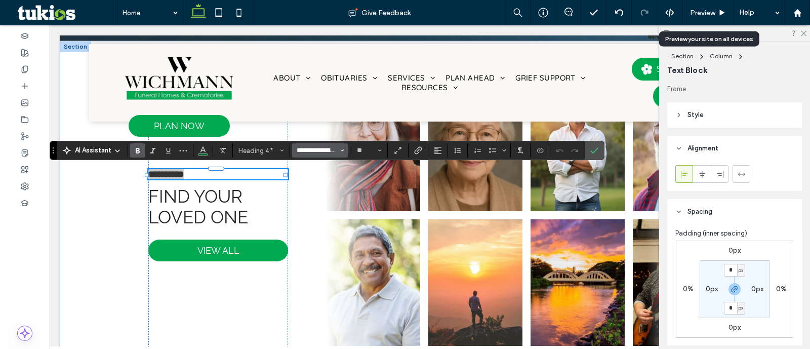
click at [311, 150] on input "**********" at bounding box center [317, 150] width 43 height 8
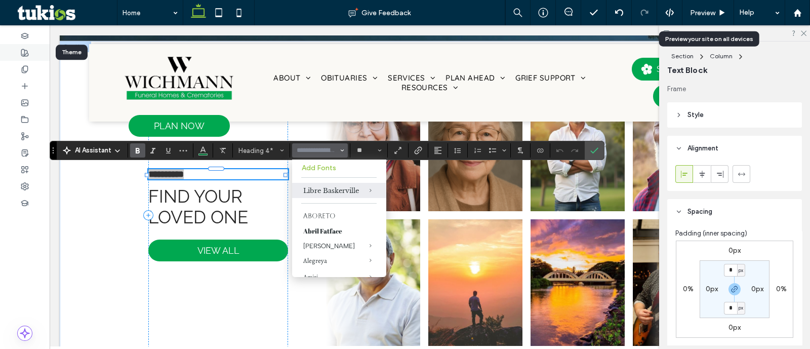
click at [21, 58] on div at bounding box center [25, 52] width 50 height 17
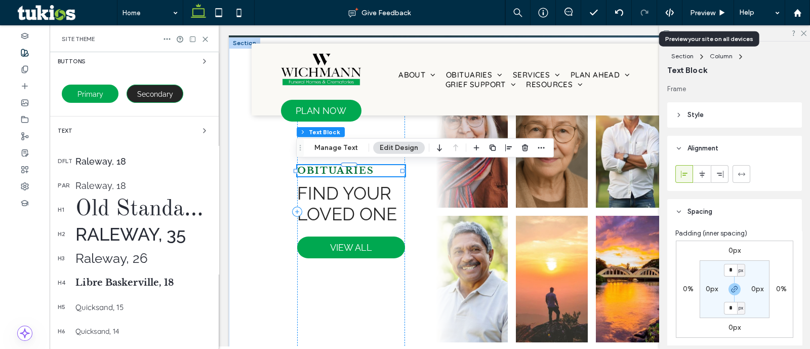
scroll to position [190, 0]
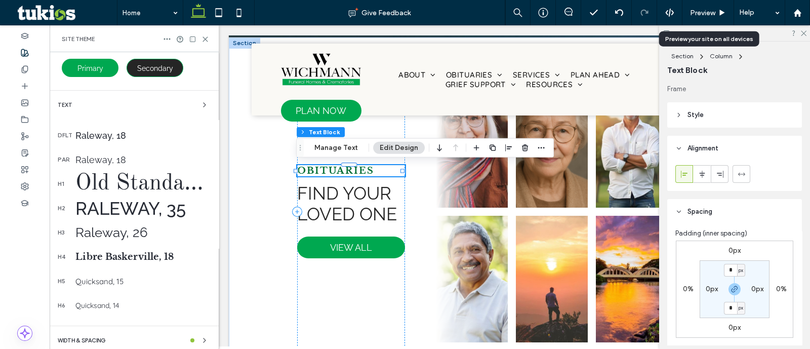
click at [94, 181] on div "Old Standard TT, 50" at bounding box center [142, 184] width 135 height 28
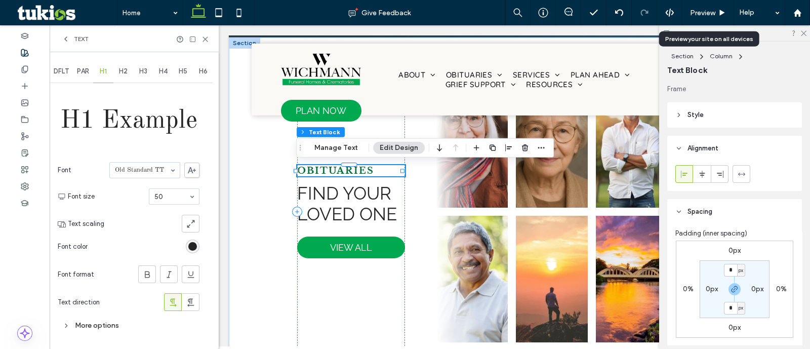
scroll to position [0, 0]
click at [123, 77] on div "H2" at bounding box center [123, 71] width 20 height 22
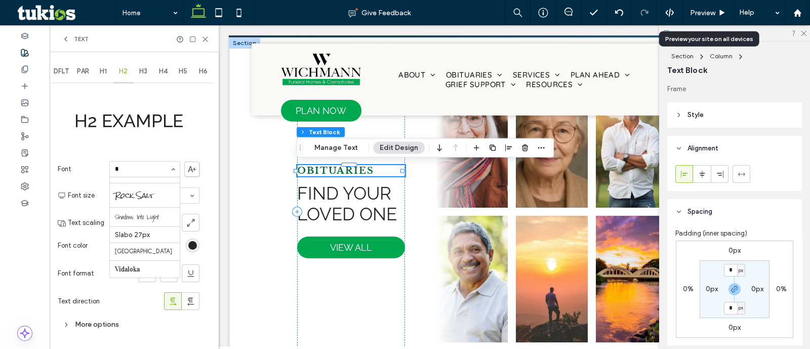
scroll to position [484, 0]
type input "**"
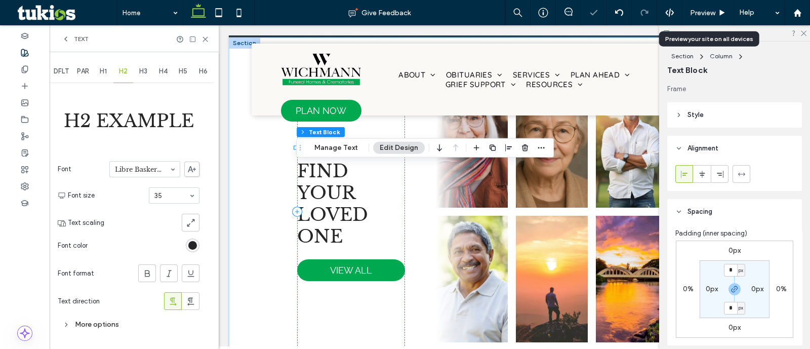
click at [147, 80] on div "H3" at bounding box center [143, 71] width 20 height 22
click at [171, 72] on div "H4" at bounding box center [163, 71] width 20 height 22
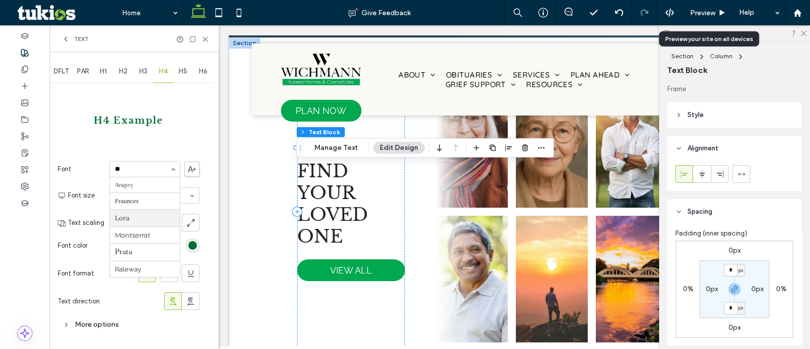
type input "***"
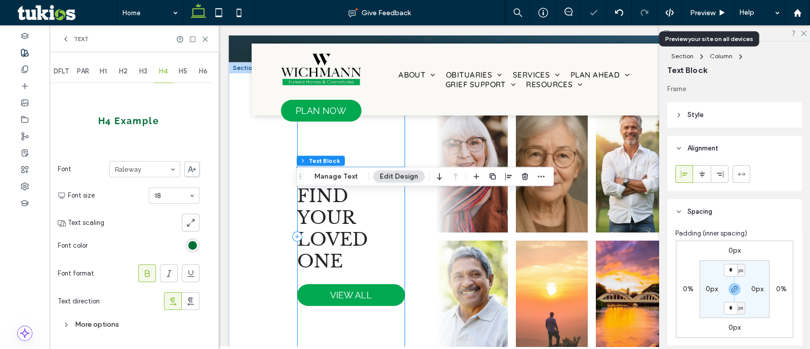
scroll to position [327, 0]
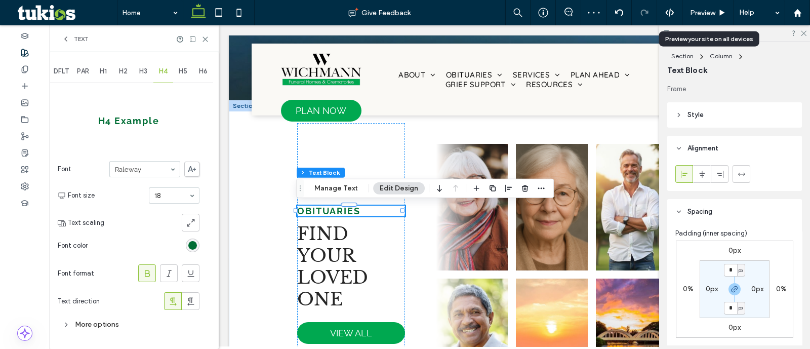
click at [144, 270] on icon at bounding box center [147, 273] width 10 height 10
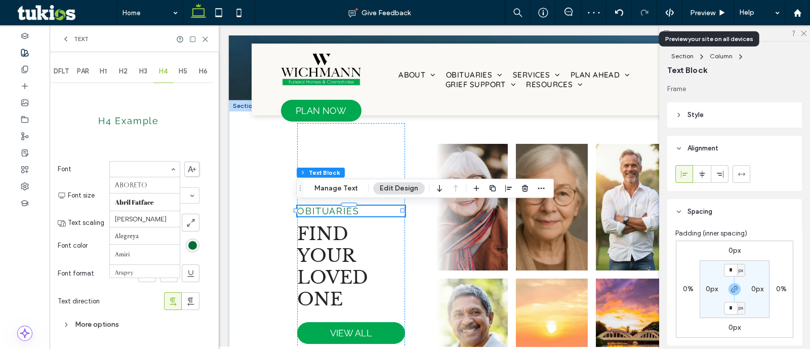
scroll to position [537, 0]
click at [106, 327] on div "More options" at bounding box center [129, 325] width 142 height 14
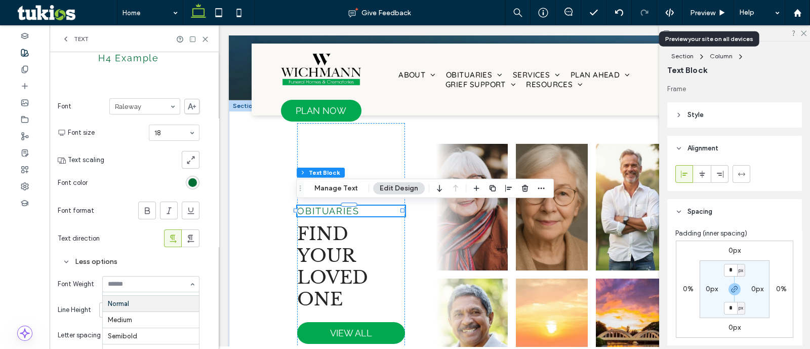
scroll to position [109, 0]
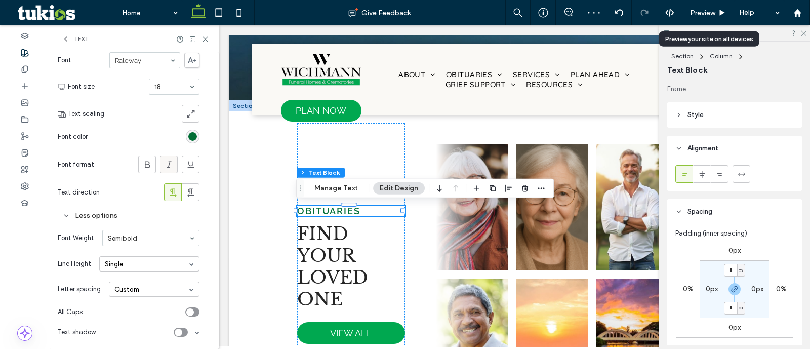
click at [172, 162] on icon at bounding box center [169, 165] width 10 height 10
click at [165, 263] on div "Single" at bounding box center [149, 263] width 100 height 15
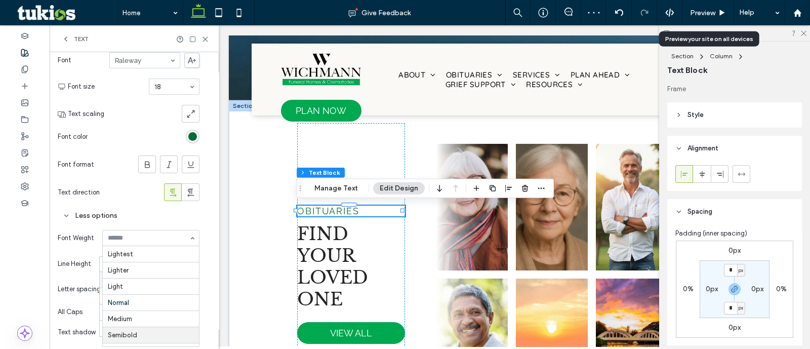
scroll to position [48, 0]
click at [151, 239] on input at bounding box center [148, 238] width 81 height 7
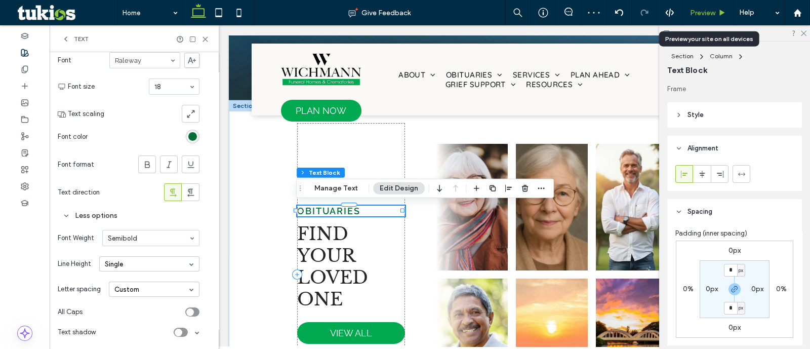
click at [699, 9] on span "Preview" at bounding box center [702, 13] width 25 height 9
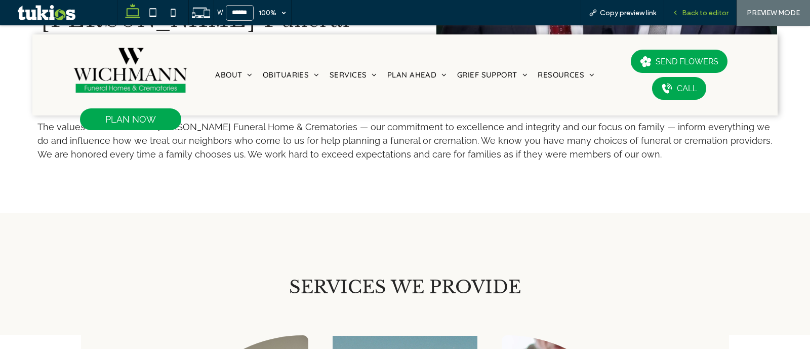
click at [689, 9] on span "Back to editor" at bounding box center [705, 13] width 47 height 9
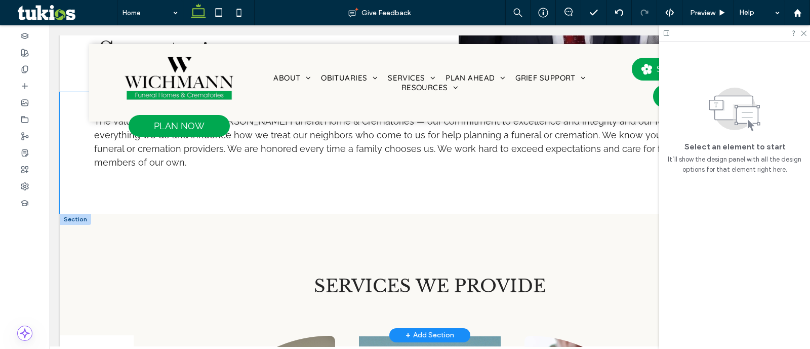
scroll to position [1211, 0]
click at [295, 220] on div "SERVICES WE PROVIDE" at bounding box center [430, 275] width 608 height 122
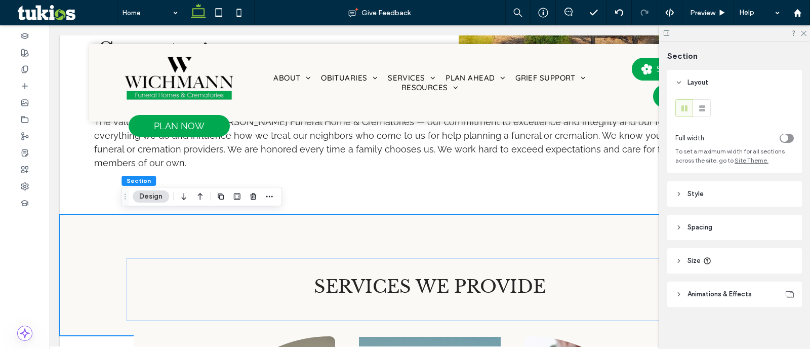
click at [181, 196] on icon "button" at bounding box center [184, 196] width 12 height 18
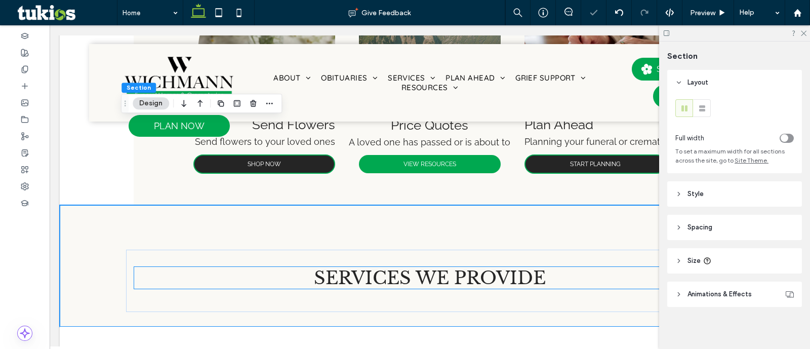
scroll to position [1456, 0]
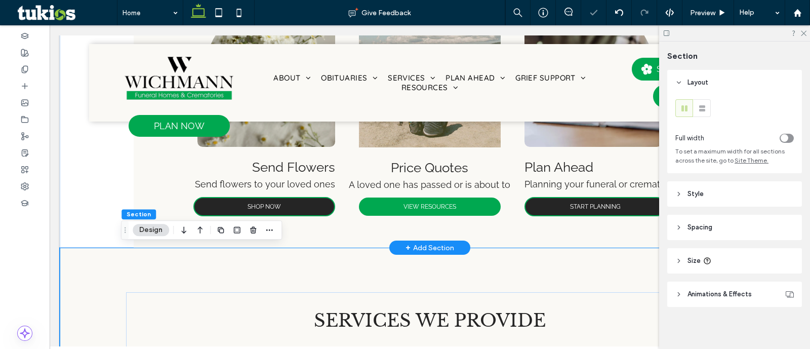
click at [67, 186] on div "Send Flowers Send flowers to your loved ones SHOP NOW Price Quotes A loved one …" at bounding box center [430, 105] width 741 height 287
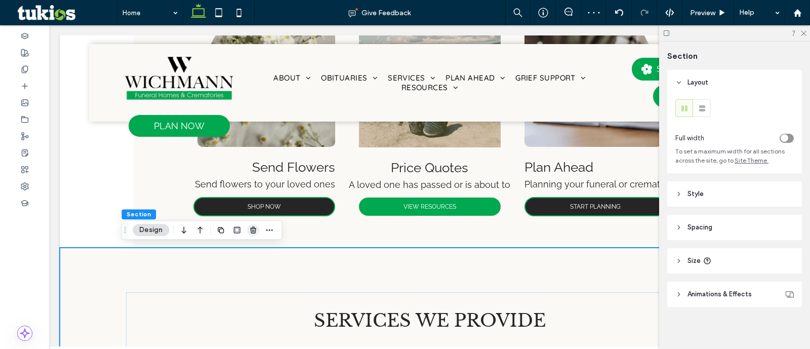
click at [255, 234] on icon "button" at bounding box center [253, 230] width 8 height 8
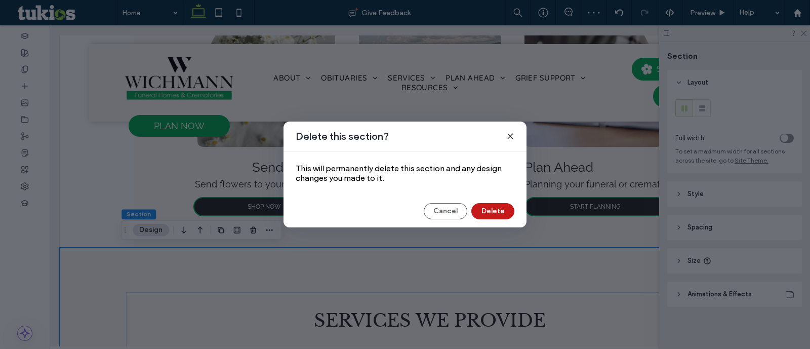
click at [500, 209] on button "Delete" at bounding box center [493, 211] width 43 height 16
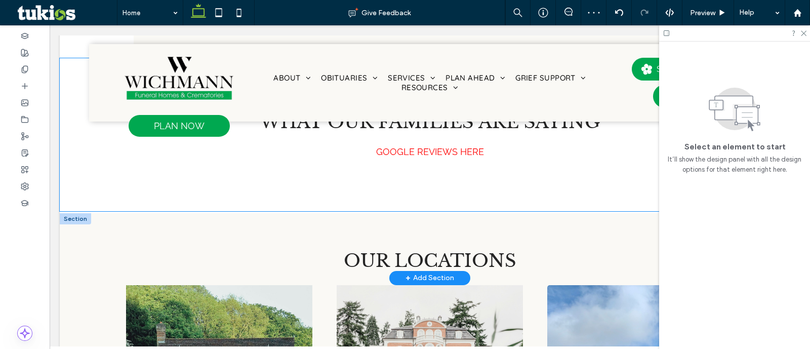
scroll to position [1520, 0]
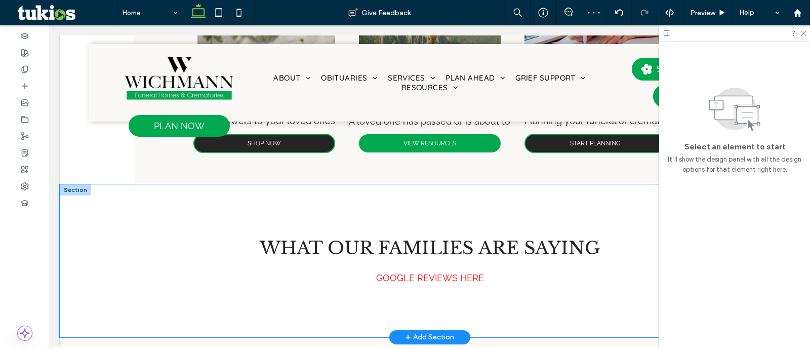
click at [81, 233] on div "What our families are saying GOOGLE REVIEWS HERE" at bounding box center [430, 260] width 741 height 152
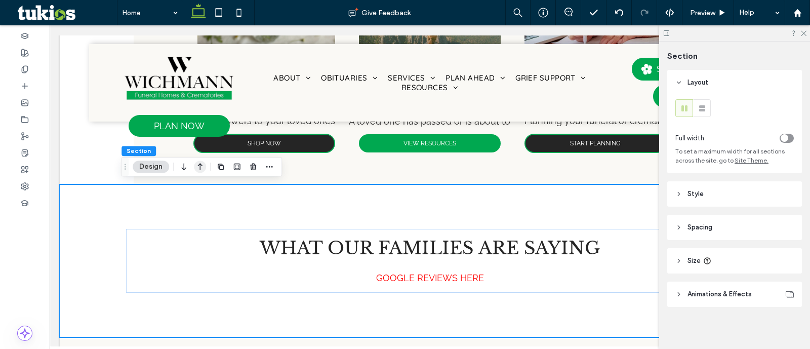
click at [198, 159] on icon "button" at bounding box center [200, 167] width 12 height 18
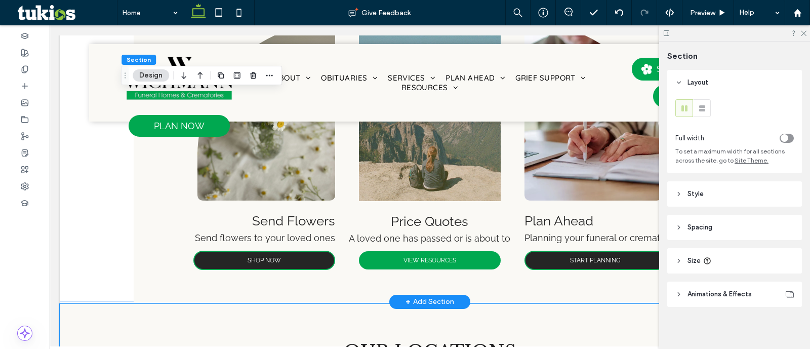
scroll to position [1509, 0]
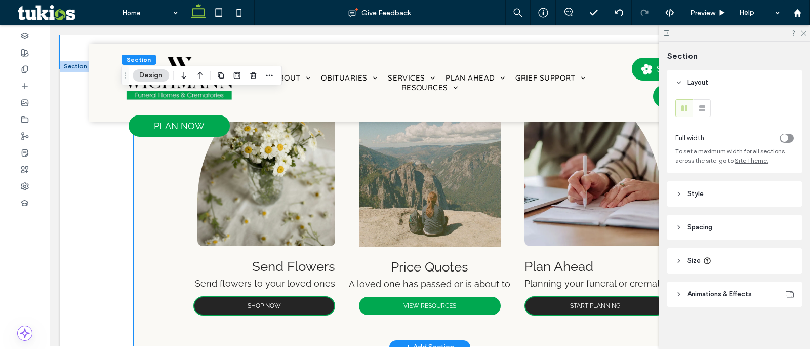
click at [137, 223] on div "Send Flowers Send flowers to your loved ones SHOP NOW Price Quotes A loved one …" at bounding box center [430, 204] width 593 height 287
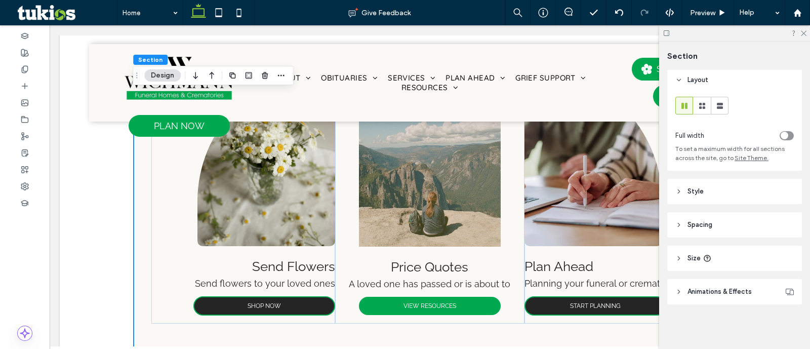
scroll to position [3, 0]
click at [695, 196] on header "Style" at bounding box center [735, 191] width 135 height 25
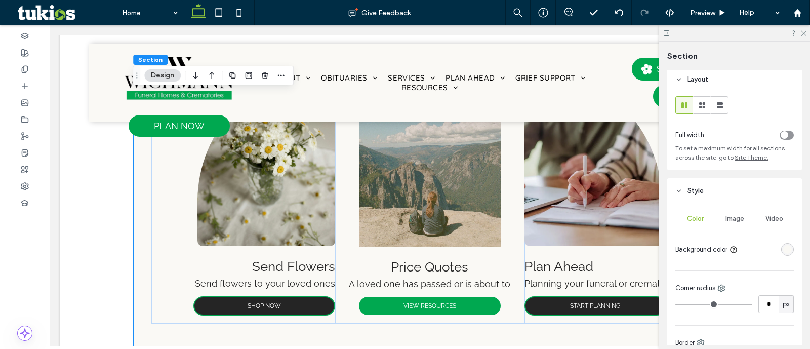
click at [784, 252] on div "rgba(250, 249, 245, 1)" at bounding box center [788, 249] width 9 height 9
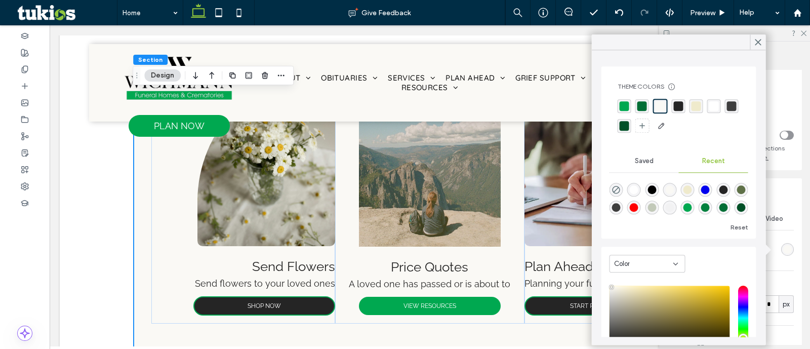
click at [610, 191] on div "rgba(0, 0, 0, 0)" at bounding box center [617, 190] width 14 height 14
type input "*******"
type input "*"
type input "**"
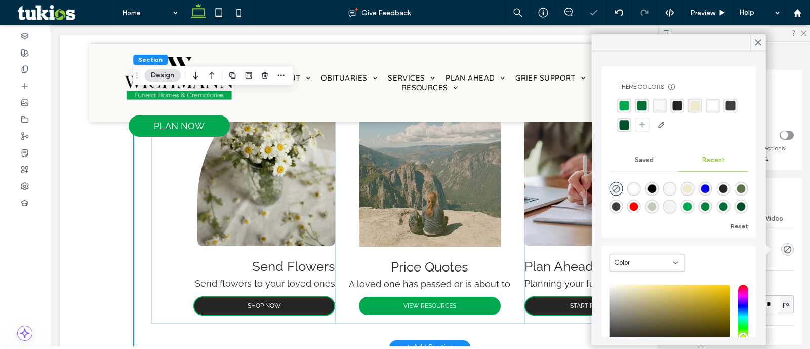
click at [113, 175] on div "Send Flowers Send flowers to your loved ones SHOP NOW Price Quotes A loved one …" at bounding box center [430, 204] width 741 height 287
click at [662, 110] on div "rgba(250, 249, 245, 1)" at bounding box center [660, 106] width 10 height 10
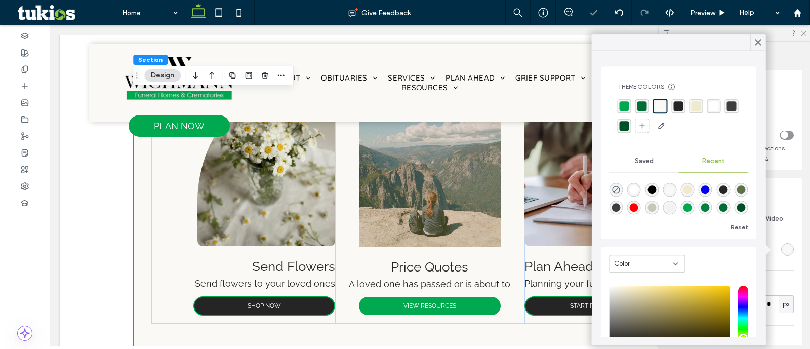
drag, startPoint x: 620, startPoint y: 192, endPoint x: 301, endPoint y: 192, distance: 319.1
click at [620, 192] on div "rgba(0, 0, 0, 0)" at bounding box center [617, 190] width 14 height 14
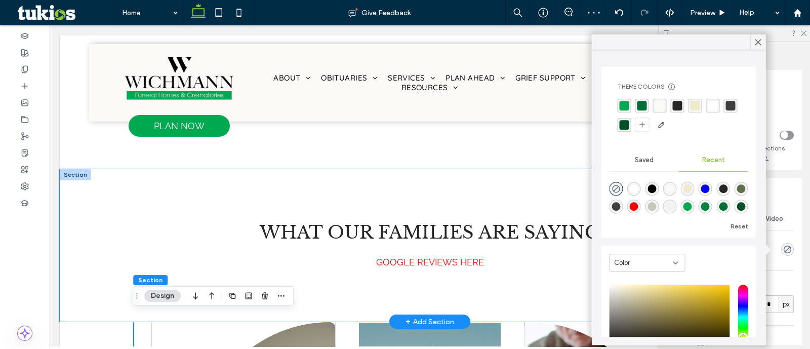
click at [98, 251] on div "What our families are saying GOOGLE REVIEWS HERE" at bounding box center [430, 245] width 741 height 152
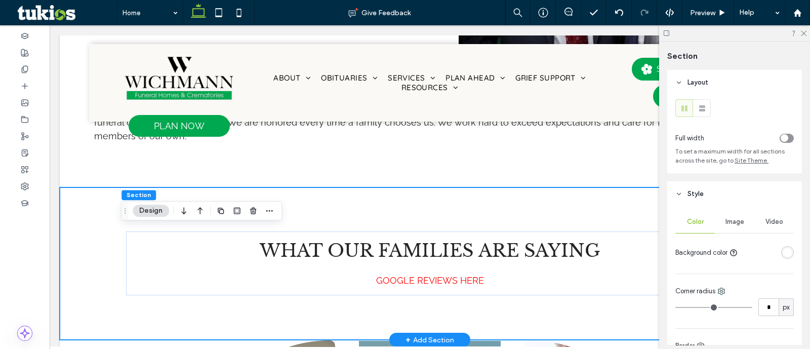
scroll to position [1256, 0]
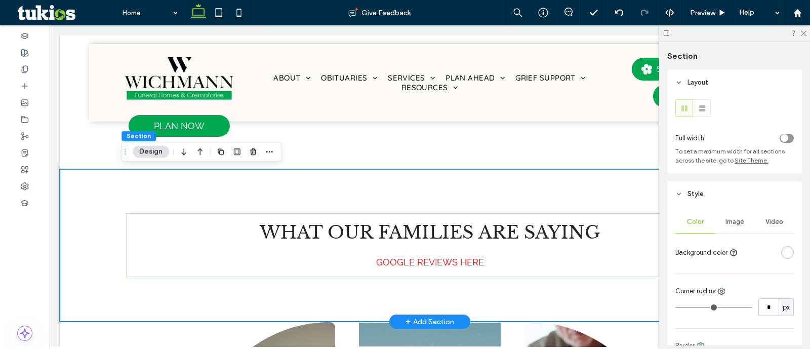
click at [74, 238] on div "What our families are saying GOOGLE REVIEWS HERE" at bounding box center [430, 245] width 741 height 152
click at [784, 253] on div "rgba(255, 255, 255, 1)" at bounding box center [788, 252] width 9 height 9
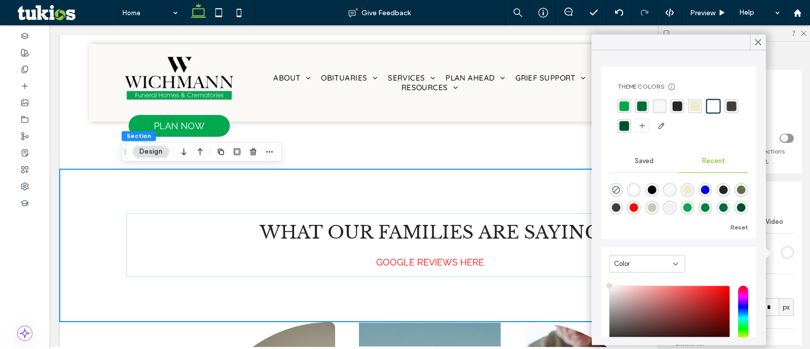
click at [651, 106] on div at bounding box center [679, 116] width 123 height 35
click at [655, 106] on div "rgba(250, 249, 245, 1)" at bounding box center [660, 106] width 10 height 10
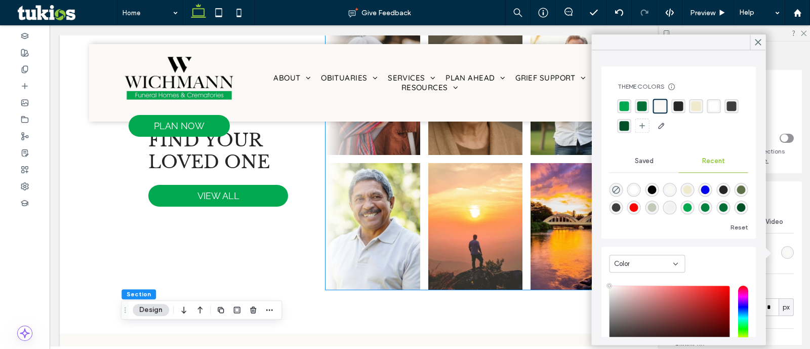
scroll to position [426, 0]
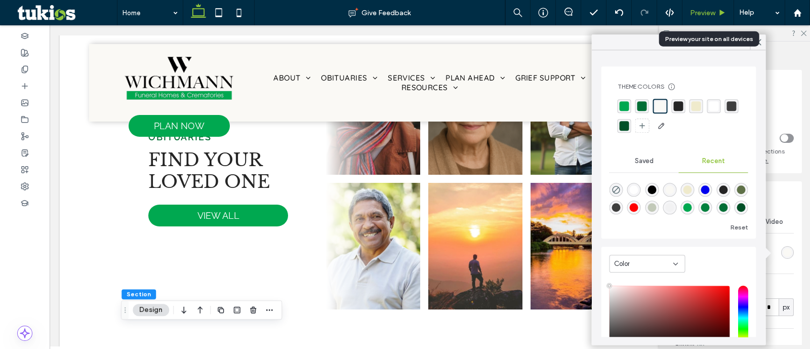
click at [719, 13] on icon at bounding box center [723, 13] width 8 height 8
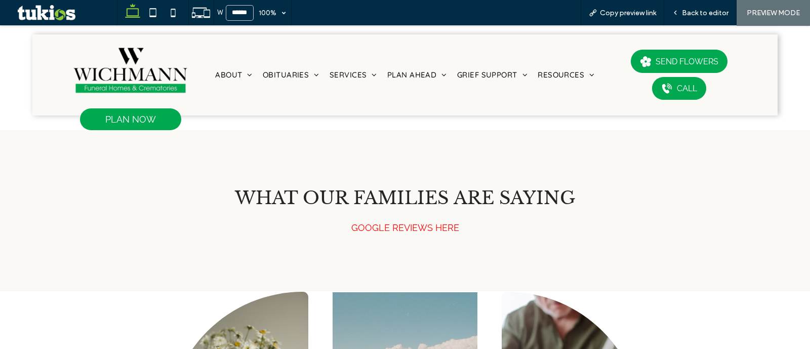
scroll to position [1266, 0]
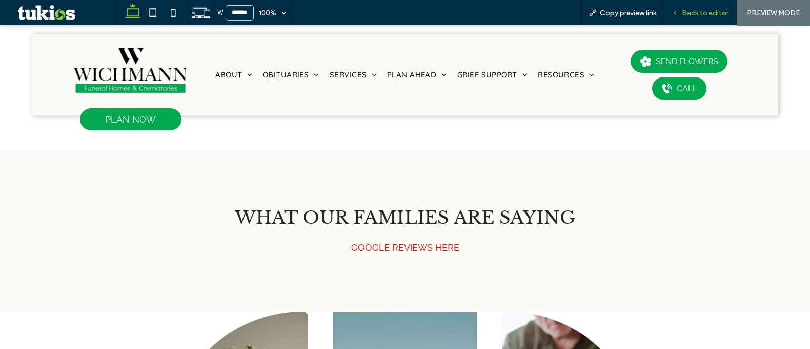
click at [719, 12] on span "Back to editor" at bounding box center [705, 13] width 47 height 9
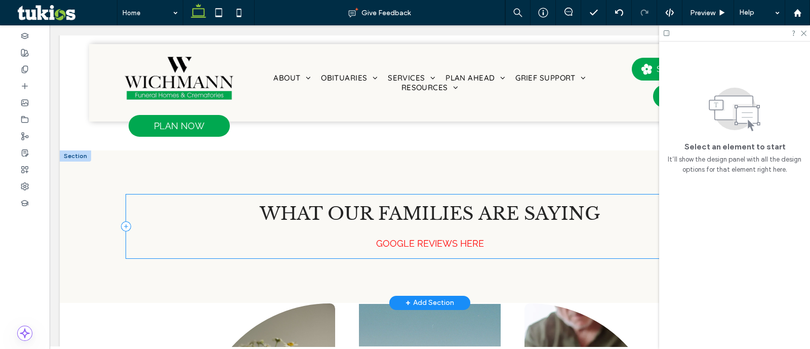
scroll to position [1274, 0]
click at [443, 234] on div "What our families are saying GOOGLE REVIEWS HERE" at bounding box center [430, 227] width 608 height 64
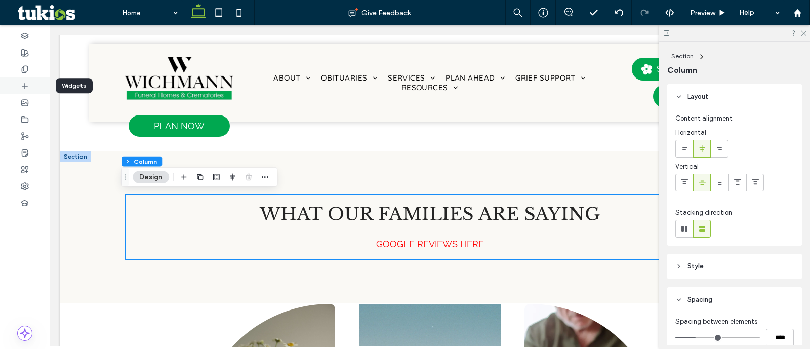
click at [23, 85] on use at bounding box center [24, 85] width 5 height 5
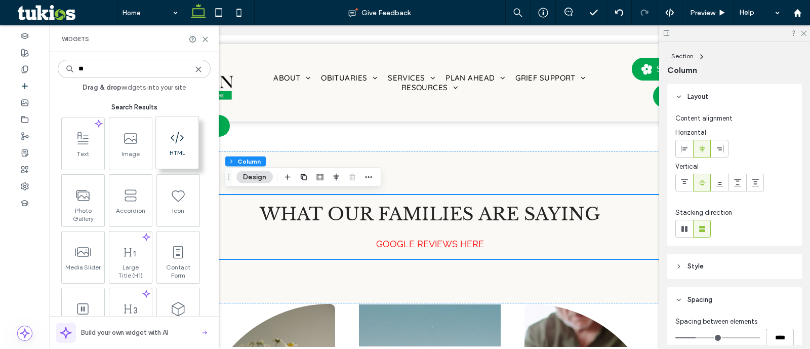
type input "**"
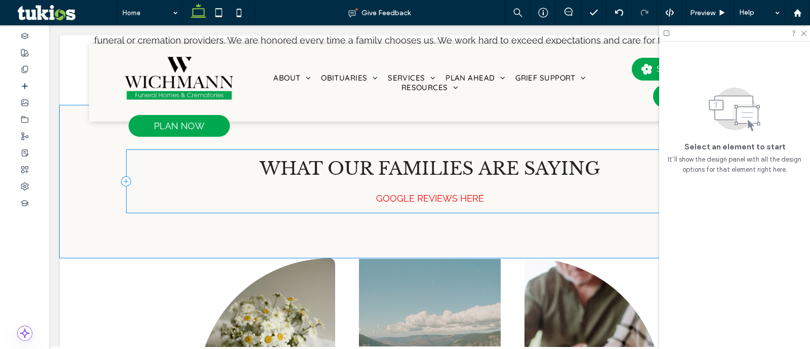
scroll to position [1325, 0]
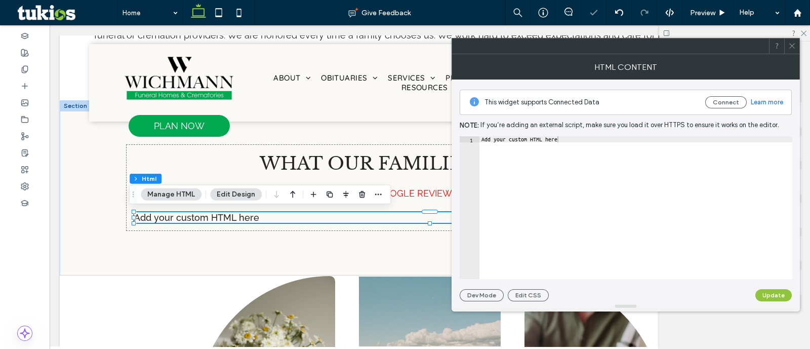
click at [511, 218] on div "Add your custom HTML here" at bounding box center [636, 214] width 313 height 156
paste textarea "Cursor at row 1"
type textarea "******"
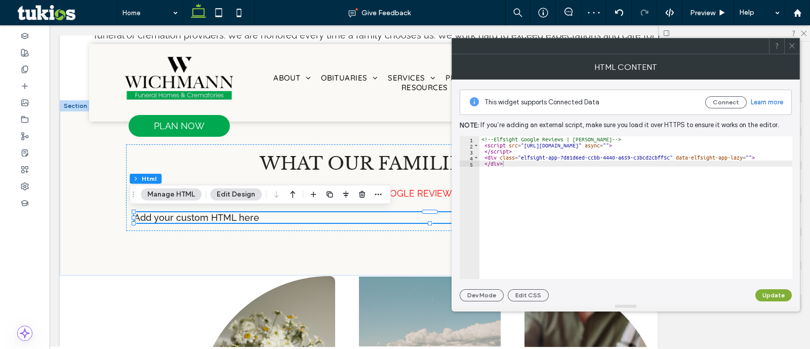
click at [782, 293] on button "Update" at bounding box center [774, 295] width 36 height 12
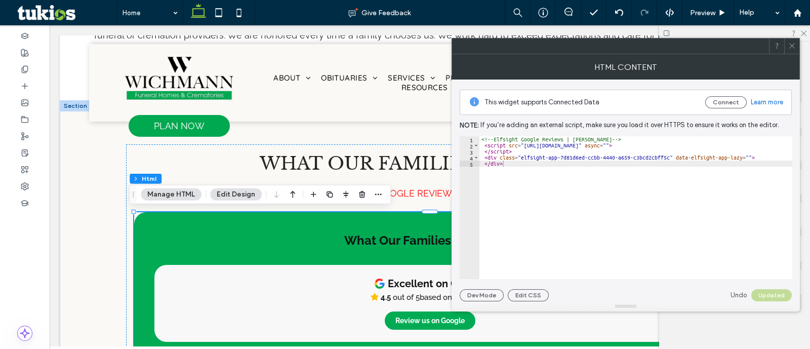
click at [790, 51] on span at bounding box center [793, 45] width 8 height 15
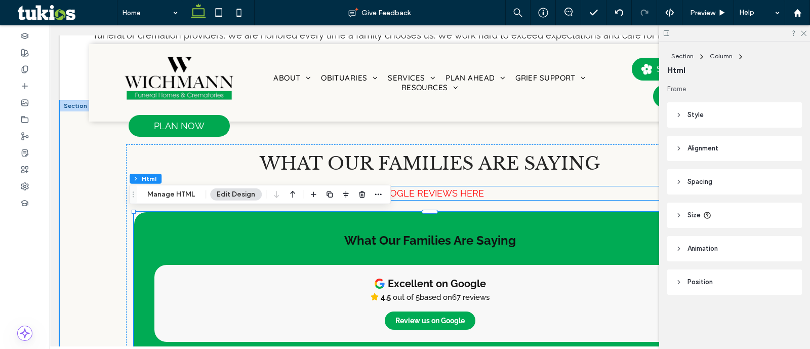
drag, startPoint x: 420, startPoint y: 189, endPoint x: 451, endPoint y: 174, distance: 34.2
click at [420, 189] on span "GOOGLE REVIEWS HERE" at bounding box center [430, 193] width 108 height 11
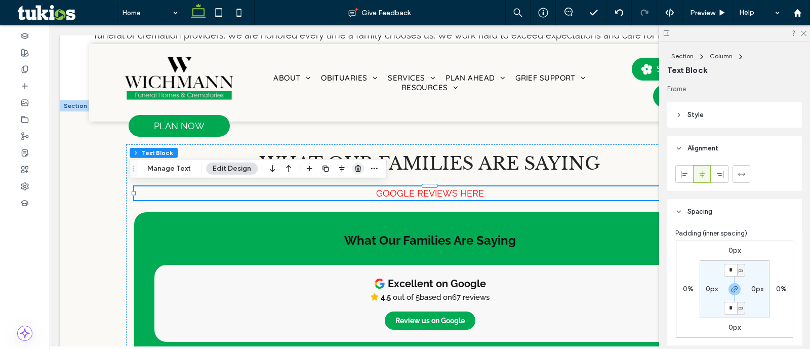
drag, startPoint x: 356, startPoint y: 171, endPoint x: 583, endPoint y: 99, distance: 238.4
click at [356, 170] on use "button" at bounding box center [358, 168] width 6 height 7
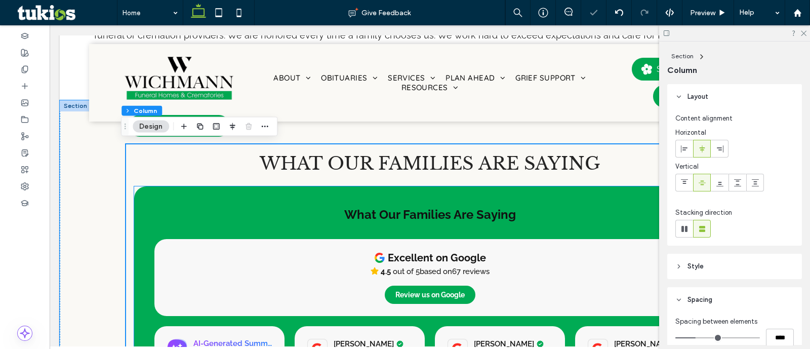
click at [514, 254] on div "Excellent on Google 4.5 out of 5 based on 67 reviews Review us on Google" at bounding box center [429, 277] width 551 height 77
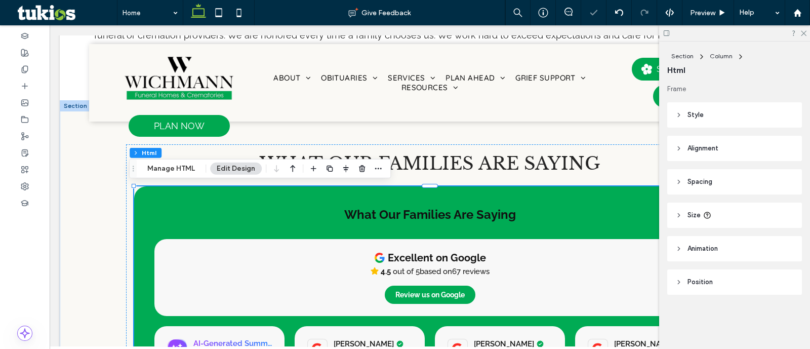
click at [189, 175] on div "Section Column Html Manage HTML Edit Design" at bounding box center [260, 168] width 262 height 19
drag, startPoint x: 186, startPoint y: 170, endPoint x: 378, endPoint y: 164, distance: 192.1
click at [186, 170] on button "Manage HTML" at bounding box center [171, 169] width 61 height 12
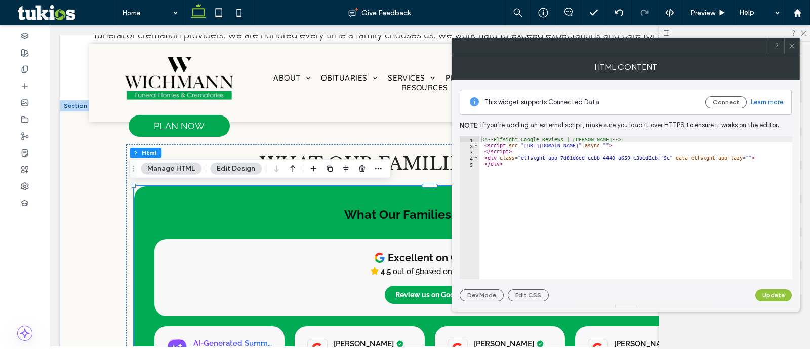
click at [786, 44] on div at bounding box center [792, 45] width 15 height 15
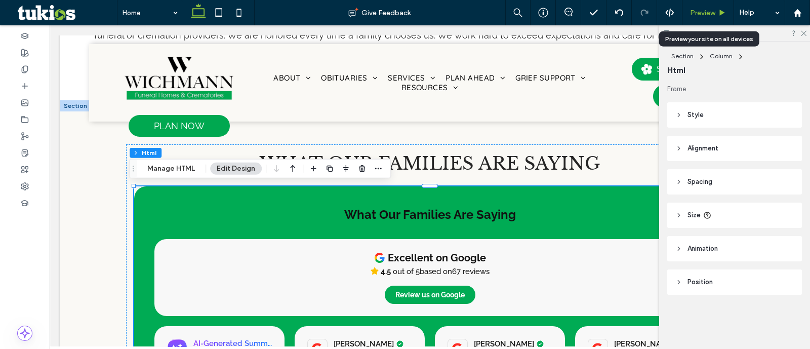
click at [716, 15] on div "Preview" at bounding box center [708, 13] width 51 height 9
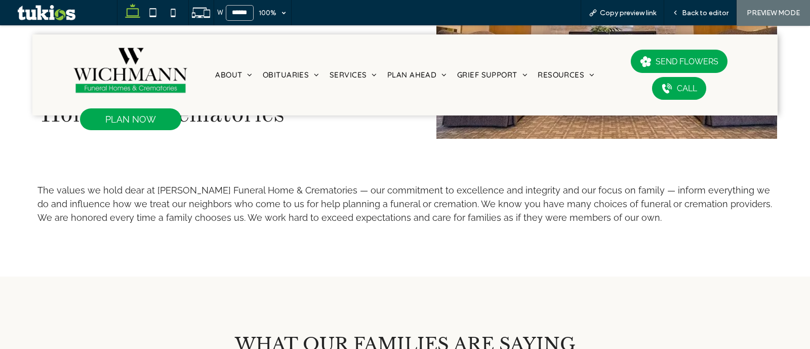
scroll to position [1266, 0]
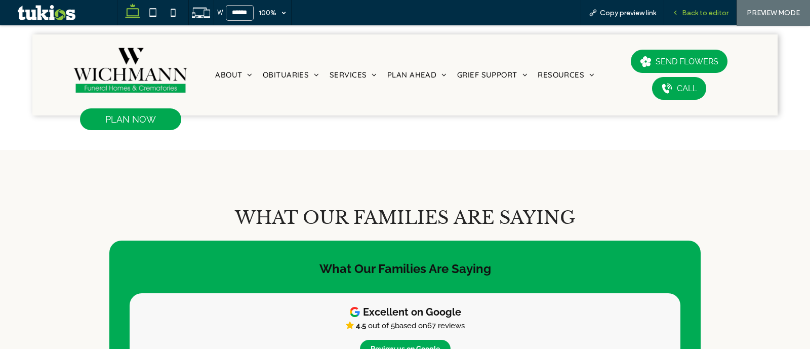
click at [707, 17] on div "Back to editor" at bounding box center [701, 12] width 72 height 25
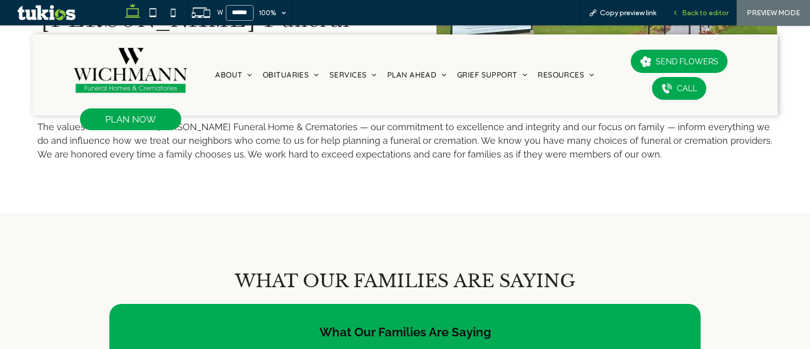
click at [706, 16] on span "Back to editor" at bounding box center [705, 13] width 47 height 9
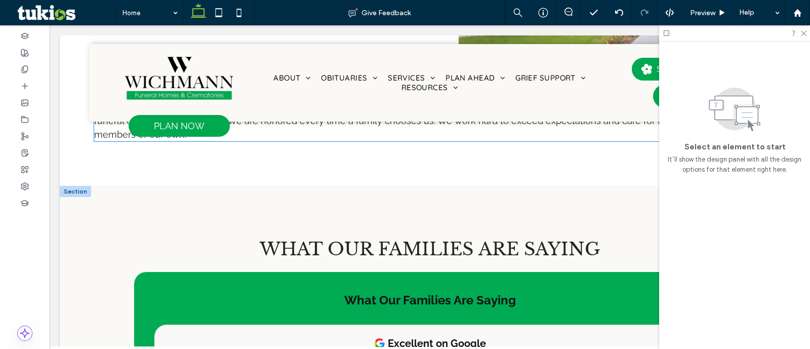
scroll to position [1275, 0]
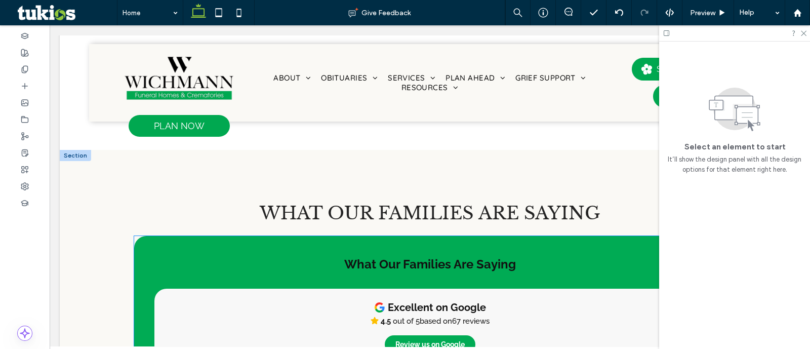
click at [356, 294] on div "Excellent on Google 4.5 out of 5 based on 67 reviews Review us on Google" at bounding box center [429, 327] width 551 height 77
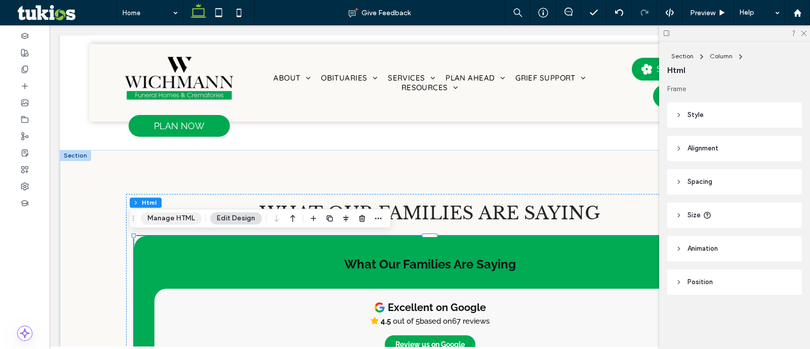
drag, startPoint x: 170, startPoint y: 219, endPoint x: 353, endPoint y: 163, distance: 190.8
click at [170, 219] on button "Manage HTML" at bounding box center [171, 218] width 61 height 12
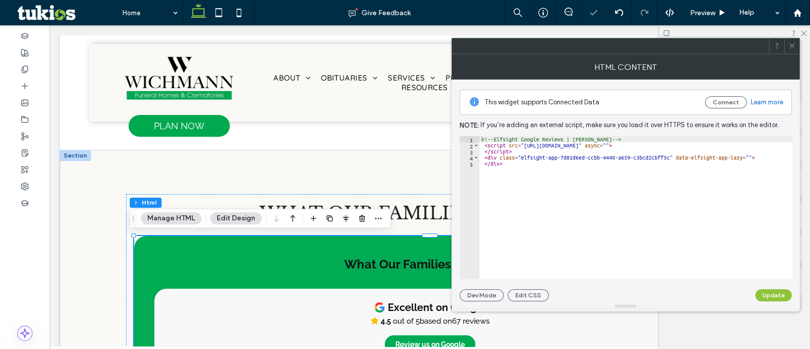
click at [658, 178] on div "<!-- Elfsight Google Reviews | [PERSON_NAME] --> < script src = "[URL][DOMAIN_N…" at bounding box center [636, 214] width 313 height 156
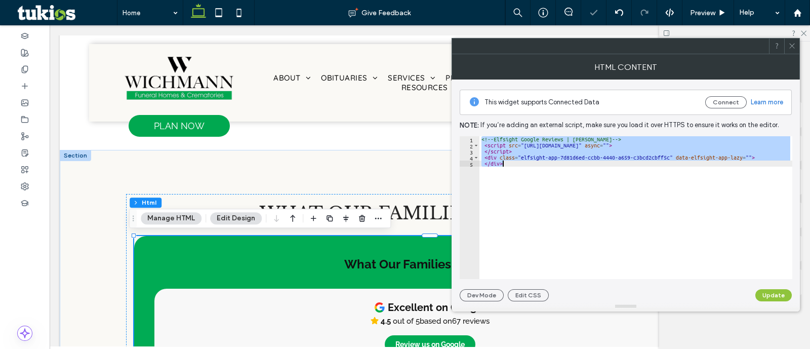
paste textarea "Cursor at row 5"
type textarea "**********"
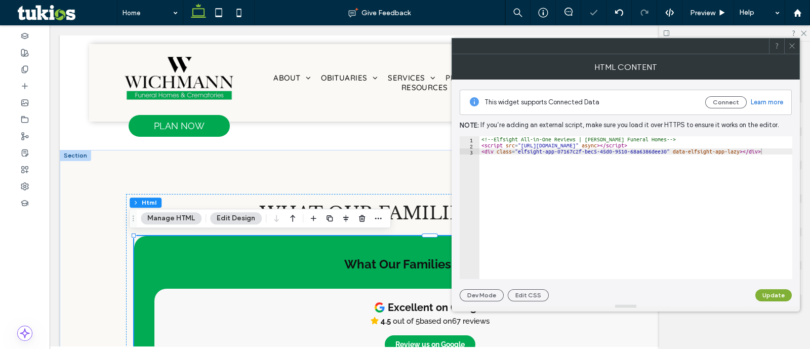
click at [775, 292] on button "Update" at bounding box center [774, 295] width 36 height 12
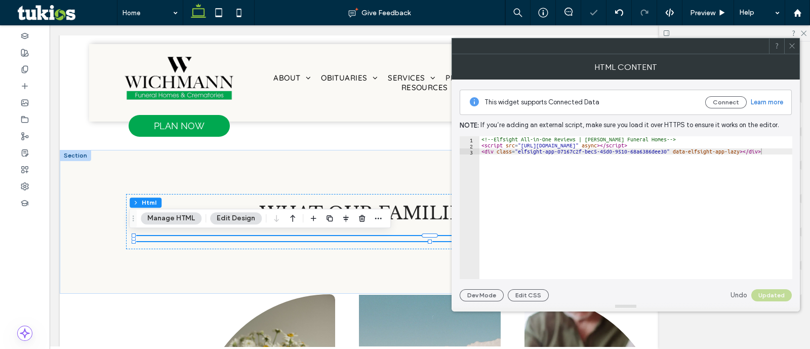
click at [793, 50] on span at bounding box center [793, 45] width 8 height 15
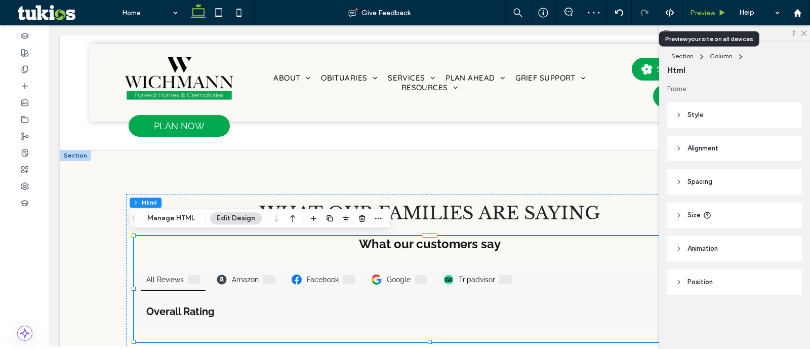
click at [708, 11] on span "Preview" at bounding box center [702, 13] width 25 height 9
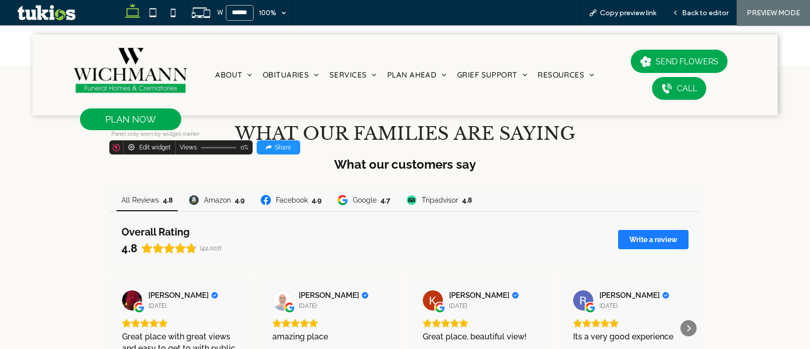
scroll to position [1330, 0]
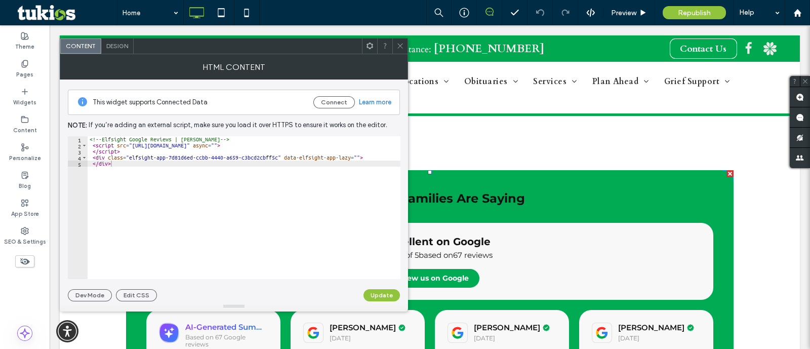
click at [323, 206] on div "<!-- Elfsight Google Reviews | [PERSON_NAME] --> < script src = "[URL][DOMAIN_N…" at bounding box center [244, 214] width 313 height 156
type textarea "**********"
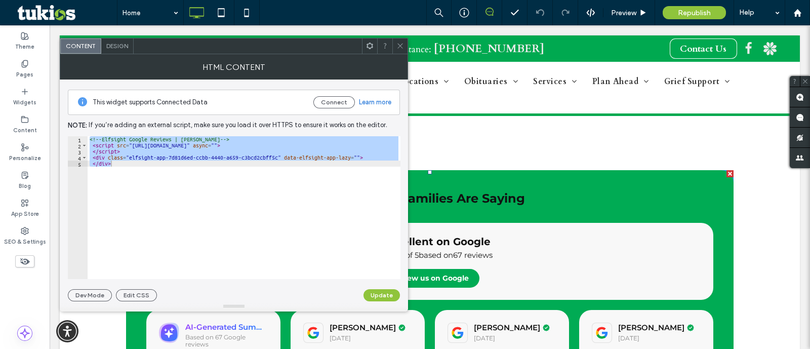
drag, startPoint x: 405, startPoint y: 52, endPoint x: 361, endPoint y: 80, distance: 52.1
click at [405, 51] on div at bounding box center [400, 45] width 15 height 15
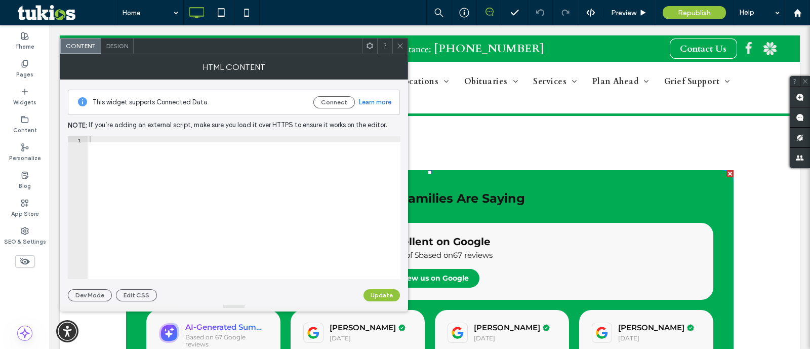
type textarea "******"
click at [266, 195] on div at bounding box center [244, 214] width 313 height 156
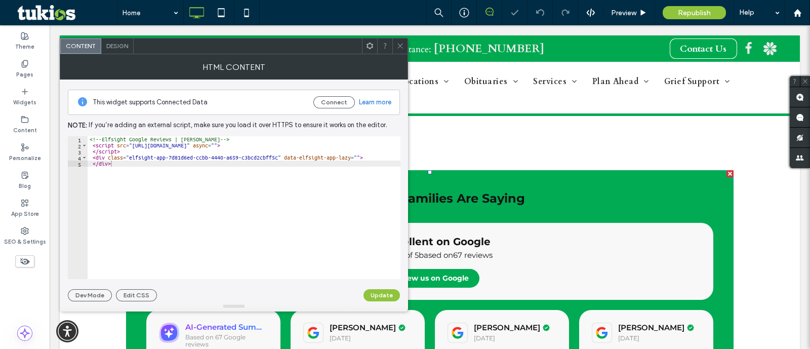
drag, startPoint x: 457, startPoint y: 65, endPoint x: 410, endPoint y: 44, distance: 51.5
click at [413, 37] on div at bounding box center [430, 74] width 741 height 78
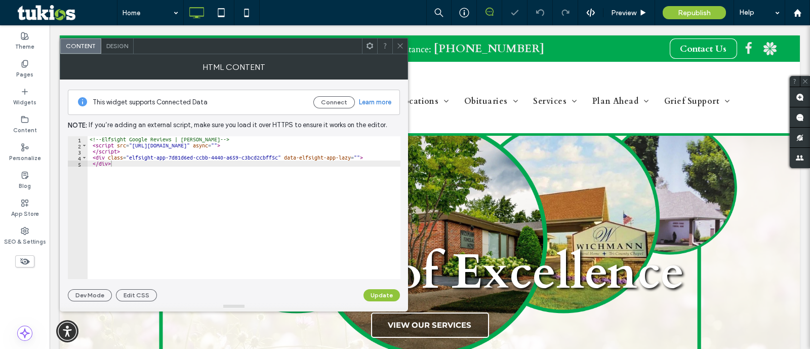
scroll to position [6, 0]
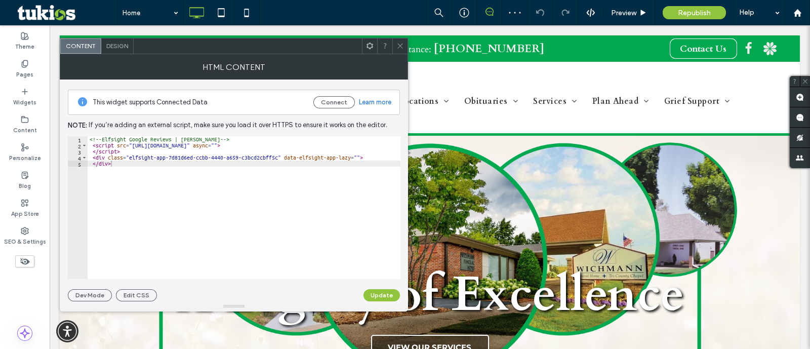
click at [397, 41] on span at bounding box center [401, 45] width 8 height 15
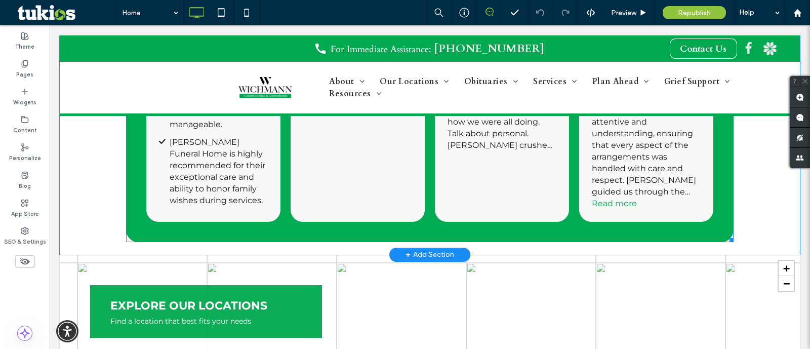
scroll to position [2659, 0]
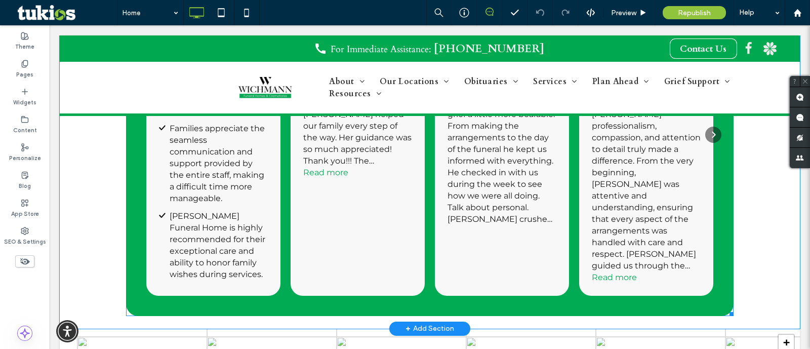
click at [450, 191] on span at bounding box center [430, 75] width 608 height 482
